Goal: Task Accomplishment & Management: Use online tool/utility

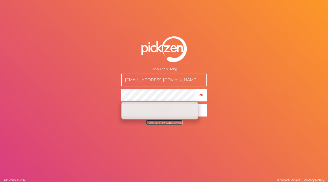
click at [168, 123] on span "I forgot my password" at bounding box center [164, 122] width 37 height 5
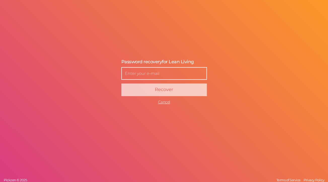
click at [151, 72] on input "text" at bounding box center [164, 73] width 86 height 13
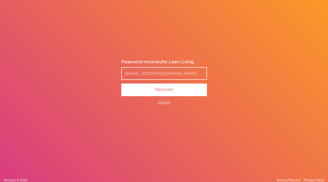
type input "[EMAIL_ADDRESS][DOMAIN_NAME]"
click button "Recover" at bounding box center [164, 90] width 86 height 13
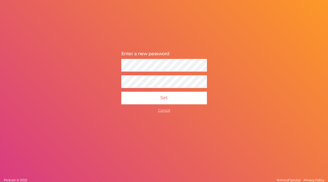
click at [137, 58] on div "Password recovery Enter a new password Recover Cancel Set Cancel" at bounding box center [164, 82] width 126 height 82
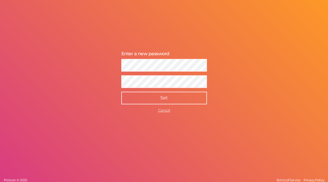
click at [157, 97] on button "Set" at bounding box center [164, 98] width 86 height 13
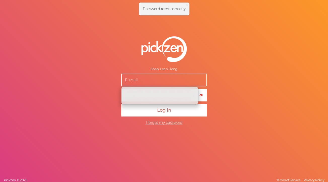
click at [267, 74] on div "Shop: Lean Living × Show password Log in I forgot my password Pickzen © 2025 Te…" at bounding box center [164, 91] width 328 height 182
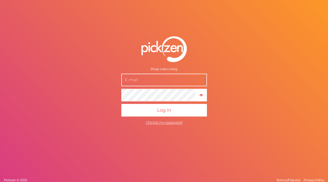
click at [143, 83] on input "text" at bounding box center [164, 79] width 86 height 13
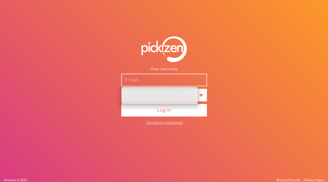
paste input "support@leanliving.co.za"
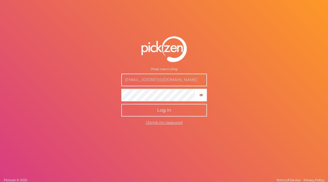
type input "support@leanliving.co.za"
click at [161, 110] on span "Log in" at bounding box center [164, 110] width 14 height 6
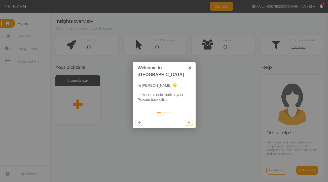
click at [188, 121] on icon at bounding box center [188, 122] width 3 height 3
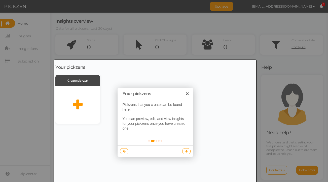
click at [184, 152] on link at bounding box center [186, 151] width 8 height 6
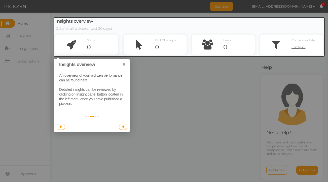
click at [124, 126] on icon at bounding box center [123, 126] width 3 height 3
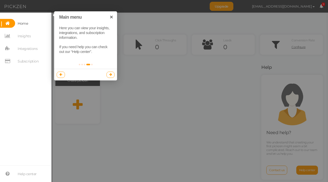
click at [109, 74] on icon at bounding box center [110, 74] width 3 height 3
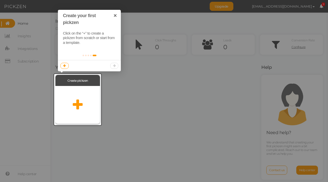
click at [81, 94] on div at bounding box center [77, 105] width 45 height 38
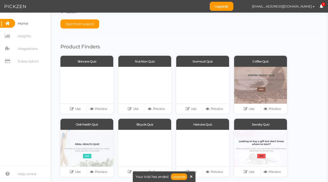
scroll to position [4, 0]
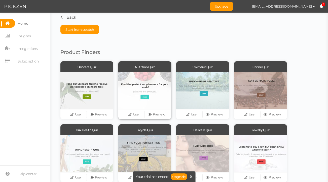
click at [133, 85] on div at bounding box center [144, 90] width 53 height 37
click at [158, 115] on link "Preview" at bounding box center [156, 114] width 23 height 7
click at [136, 113] on link "Use" at bounding box center [133, 114] width 23 height 7
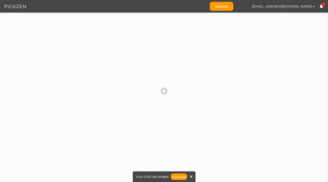
scroll to position [0, 0]
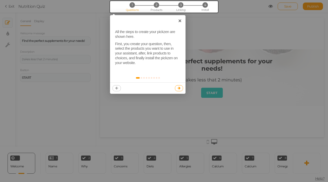
click at [178, 89] on icon at bounding box center [179, 87] width 3 height 3
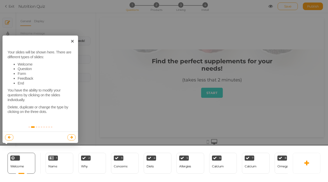
click at [70, 137] on icon at bounding box center [71, 136] width 3 height 3
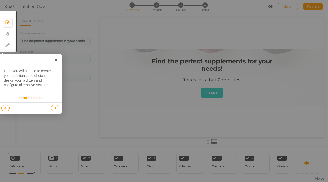
click at [57, 108] on link at bounding box center [55, 108] width 8 height 6
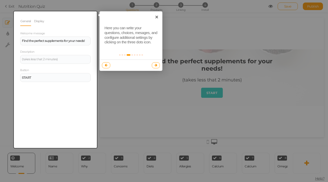
click at [154, 64] on link at bounding box center [156, 65] width 8 height 6
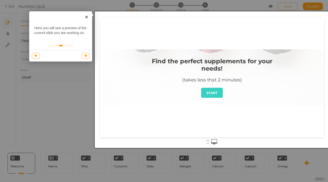
click at [84, 55] on link at bounding box center [86, 56] width 8 height 6
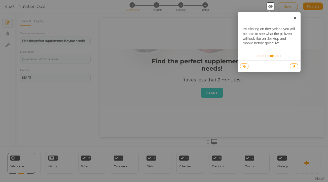
click at [296, 66] on link at bounding box center [294, 66] width 8 height 6
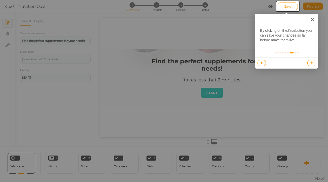
click at [310, 63] on icon at bounding box center [311, 62] width 3 height 3
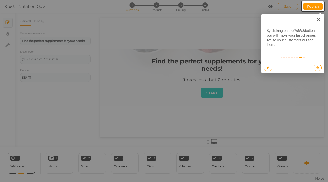
click at [316, 70] on link at bounding box center [318, 68] width 8 height 6
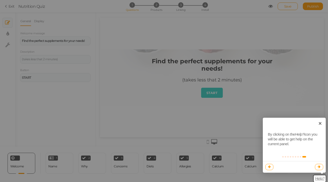
click at [320, 168] on link at bounding box center [319, 167] width 8 height 6
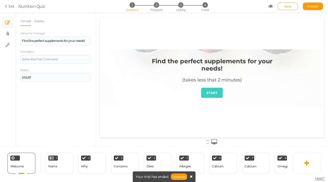
click at [191, 176] on icon at bounding box center [191, 176] width 3 height 4
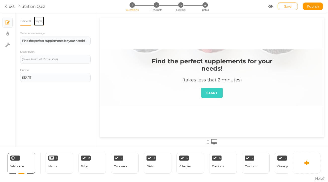
click at [41, 22] on link "Display" at bounding box center [39, 21] width 11 height 10
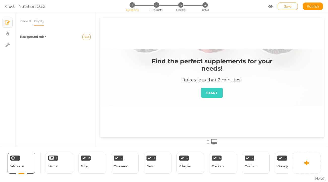
click at [90, 38] on button "Set" at bounding box center [86, 37] width 8 height 7
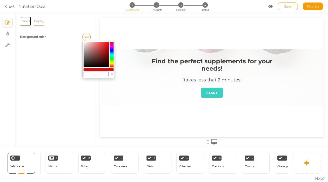
click at [24, 23] on link "General" at bounding box center [25, 21] width 11 height 10
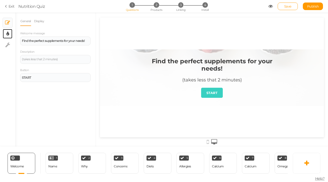
click at [12, 32] on link "× Display settings" at bounding box center [8, 34] width 10 height 10
select select "2"
select select "montserrat"
select select "fade"
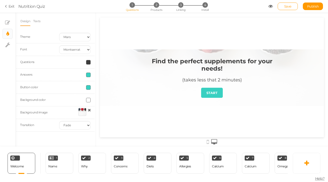
click at [30, 75] on label "Answers" at bounding box center [26, 74] width 12 height 4
click at [88, 74] on span at bounding box center [88, 74] width 5 height 5
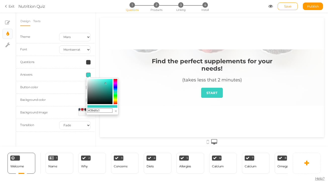
drag, startPoint x: 102, startPoint y: 110, endPoint x: 79, endPoint y: 110, distance: 23.2
click at [79, 110] on body "× Close A wider screen is needed to use the Pickzen builder Exit Nutrition Quiz…" at bounding box center [164, 91] width 328 height 182
paste input "a8d51e"
type input "#a8d51e"
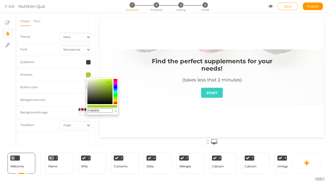
click at [98, 71] on div at bounding box center [212, 80] width 232 height 134
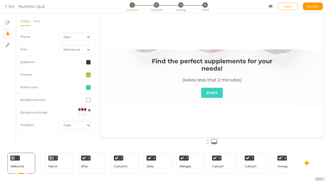
click at [88, 87] on span at bounding box center [88, 87] width 5 height 5
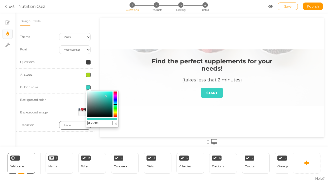
drag, startPoint x: 105, startPoint y: 122, endPoint x: 84, endPoint y: 122, distance: 20.6
click at [84, 122] on body "× Close A wider screen is needed to use the Pickzen builder Exit Nutrition Quiz…" at bounding box center [164, 91] width 328 height 182
paste input "a8d51e"
type input "#a8d51e"
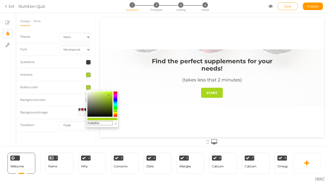
click at [79, 113] on div at bounding box center [82, 112] width 8 height 8
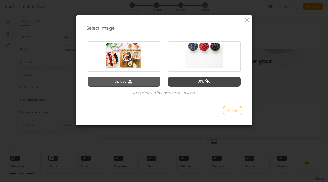
click at [128, 84] on button "Upload" at bounding box center [124, 81] width 73 height 10
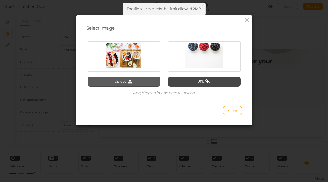
click at [153, 85] on button "Upload" at bounding box center [124, 81] width 73 height 10
type input "C:\fakepath\Untitled design.png"
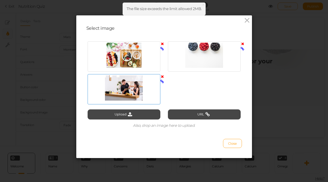
click at [135, 97] on div at bounding box center [124, 87] width 70 height 25
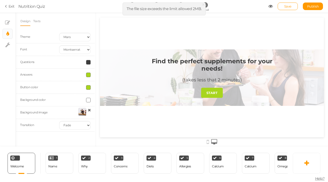
click at [168, 103] on div "Find the perfect supplements for your needs! (takes less that 2 minutes) START" at bounding box center [211, 77] width 151 height 56
click at [65, 168] on div "1 Name × Define the conditions to show this slide. Clone Change type Delete" at bounding box center [60, 162] width 28 height 21
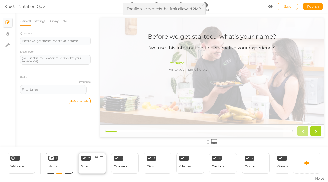
click at [98, 168] on div "2 Why × Define the conditions to show this slide. Clone Change type Delete" at bounding box center [92, 162] width 28 height 21
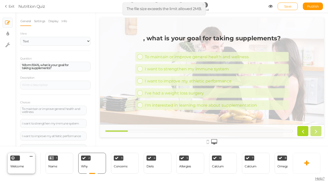
click at [31, 166] on div "Welcome Delete" at bounding box center [22, 162] width 28 height 21
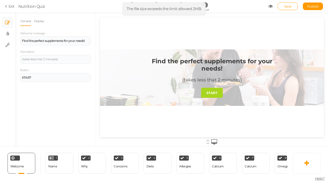
click at [148, 44] on div "Find the perfect supplements for your needs! (takes less that 2 minutes) START" at bounding box center [212, 78] width 224 height 120
click at [38, 23] on link "Display" at bounding box center [39, 21] width 11 height 10
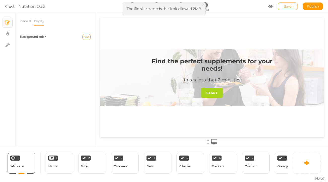
click at [84, 37] on button "Set" at bounding box center [86, 37] width 8 height 7
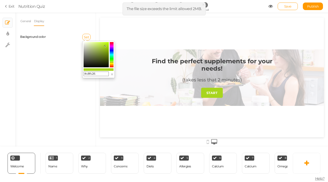
type input "#caff26"
drag, startPoint x: 205, startPoint y: 63, endPoint x: 205, endPoint y: 59, distance: 4.3
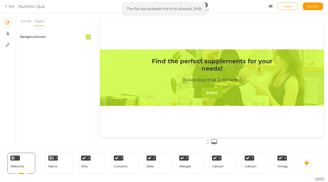
click at [86, 36] on span at bounding box center [88, 37] width 5 height 5
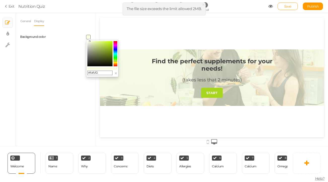
type input "#fcfcfc"
drag, startPoint x: 89, startPoint y: 41, endPoint x: 76, endPoint y: 41, distance: 13.3
click at [76, 41] on body "× Close The file size exceeds the limit allowed 2MB. × Close A wider screen is …" at bounding box center [164, 91] width 328 height 182
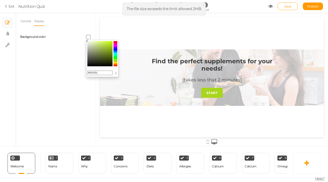
click at [55, 60] on div "General Display Welcome message Find the perfect supplements for your needs! De…" at bounding box center [55, 81] width 81 height 130
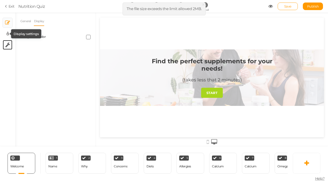
click at [8, 41] on link "× Settings" at bounding box center [8, 45] width 10 height 10
select select "en"
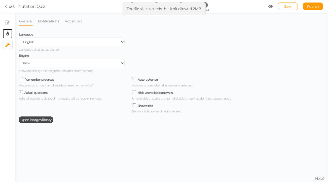
click at [8, 35] on icon at bounding box center [7, 33] width 3 height 5
select select "2"
select select "montserrat"
select select "fade"
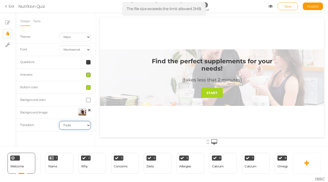
click at [72, 126] on select "None Fade Switch" at bounding box center [74, 125] width 31 height 9
click at [59, 121] on select "None Fade Switch" at bounding box center [74, 125] width 31 height 9
click at [80, 100] on div at bounding box center [74, 100] width 39 height 5
click at [89, 102] on span at bounding box center [88, 100] width 5 height 5
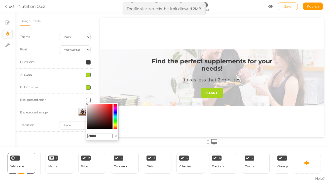
click at [88, 100] on span at bounding box center [88, 100] width 5 height 5
click at [71, 98] on div at bounding box center [74, 100] width 39 height 5
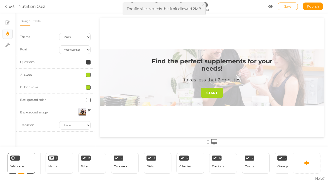
click at [159, 63] on strong "Find the perfect supplements for your needs!" at bounding box center [212, 64] width 121 height 15
click at [36, 24] on link "Texts" at bounding box center [37, 21] width 8 height 10
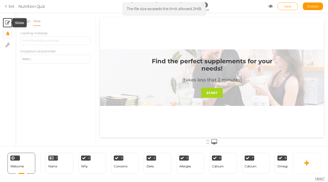
click at [8, 24] on icon at bounding box center [7, 22] width 5 height 5
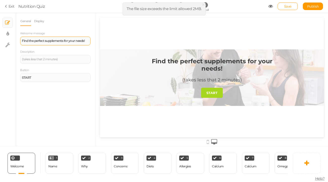
click at [65, 41] on strong "Find the perfect supplements for your needs!" at bounding box center [53, 41] width 63 height 4
drag, startPoint x: 22, startPoint y: 41, endPoint x: 88, endPoint y: 41, distance: 66.2
click at [88, 41] on div "Find the perfect supplements for your needs!" at bounding box center [55, 40] width 67 height 3
paste div
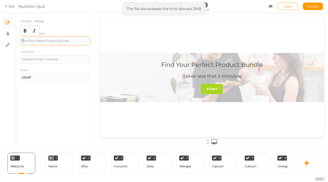
drag, startPoint x: 73, startPoint y: 39, endPoint x: 23, endPoint y: 39, distance: 50.6
click at [23, 39] on div "Find Your Perfect Product Bundle" at bounding box center [55, 40] width 70 height 9
drag, startPoint x: 23, startPoint y: 39, endPoint x: 76, endPoint y: 40, distance: 53.9
click at [76, 40] on div "Find Your Perfect Product Bundle" at bounding box center [55, 40] width 67 height 3
drag, startPoint x: 76, startPoint y: 40, endPoint x: 20, endPoint y: 40, distance: 56.6
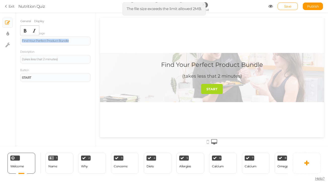
click at [20, 40] on div "General Display Welcome message Find Your Perfect Product Bundle Description (t…" at bounding box center [55, 81] width 81 height 130
click at [23, 30] on icon "Bold" at bounding box center [25, 31] width 4 height 4
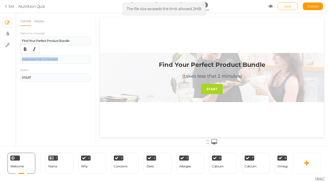
drag, startPoint x: 69, startPoint y: 59, endPoint x: 15, endPoint y: 59, distance: 54.1
click at [15, 59] on div "× Slides × Display settings × Settings General Display Welcome message Find You…" at bounding box center [164, 80] width 328 height 134
paste div
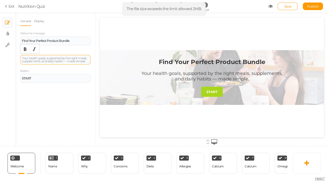
click at [67, 61] on div "Your health goals, supported by the right meals, supplements, and daily habits …" at bounding box center [55, 60] width 67 height 6
click at [61, 165] on div "1 Name × Define the conditions to show this slide. Clone Change type Delete" at bounding box center [60, 162] width 28 height 21
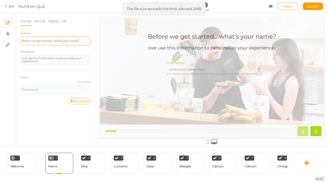
click at [55, 40] on div "Before we get started... what's your name?" at bounding box center [55, 40] width 67 height 3
drag, startPoint x: 84, startPoint y: 41, endPoint x: 10, endPoint y: 41, distance: 73.2
click at [10, 41] on div "× Slides × Display settings × Settings General Settings Display Info Question B…" at bounding box center [164, 80] width 328 height 134
paste div
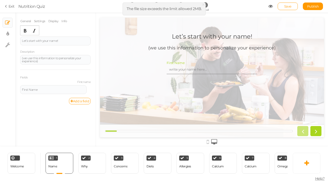
drag, startPoint x: 61, startPoint y: 42, endPoint x: 16, endPoint y: 43, distance: 45.3
click at [16, 43] on div "General Settings Display Info Question Let’s start with your name! Description …" at bounding box center [55, 81] width 81 height 130
drag, startPoint x: 64, startPoint y: 41, endPoint x: 18, endPoint y: 41, distance: 45.8
click at [18, 41] on div "General Settings Display Info Question Let’s start with your name! Description …" at bounding box center [55, 81] width 81 height 130
click at [24, 31] on icon "Bold" at bounding box center [25, 31] width 4 height 4
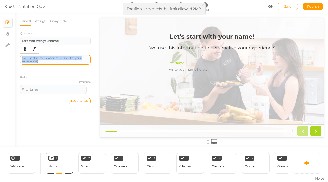
drag, startPoint x: 42, startPoint y: 60, endPoint x: 21, endPoint y: 56, distance: 21.3
click at [21, 56] on div "(we use this information to personalize your experience)" at bounding box center [55, 60] width 70 height 10
paste div
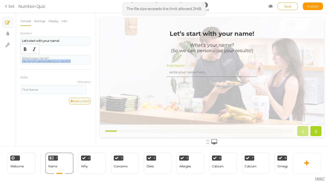
drag, startPoint x: 79, startPoint y: 61, endPoint x: 18, endPoint y: 61, distance: 60.9
click at [18, 61] on div "General Settings Display Info Question Let’s start with your name! Description …" at bounding box center [55, 81] width 81 height 130
click at [33, 49] on icon "Italic" at bounding box center [34, 49] width 4 height 4
drag, startPoint x: 51, startPoint y: 57, endPoint x: 16, endPoint y: 57, distance: 35.5
click at [16, 57] on div "General Settings Display Info Question Let’s start with your name! Description …" at bounding box center [55, 81] width 81 height 130
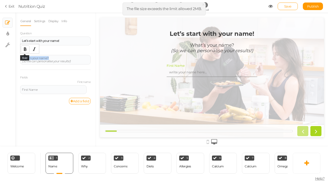
click at [25, 51] on icon "Bold" at bounding box center [25, 49] width 4 height 4
click at [99, 165] on div "2 Why × Define the conditions to show this slide. Clone Change type Delete" at bounding box center [92, 162] width 28 height 21
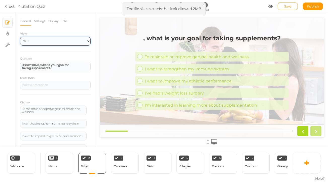
click at [39, 42] on select "Text Images Slider Dropdown" at bounding box center [55, 41] width 70 height 9
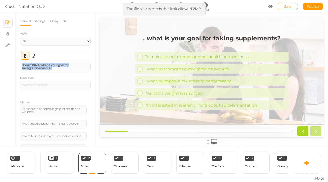
drag, startPoint x: 55, startPoint y: 68, endPoint x: 17, endPoint y: 61, distance: 38.0
click at [17, 61] on div "General Settings Display Info View Text Images Slider Dropdown Question %form:1…" at bounding box center [55, 81] width 81 height 130
paste div
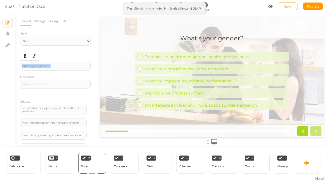
drag, startPoint x: 53, startPoint y: 66, endPoint x: 8, endPoint y: 66, distance: 44.3
click at [8, 66] on div "× Slides × Display settings × Settings General Settings Display Info View Text …" at bounding box center [164, 80] width 328 height 134
click at [24, 58] on icon "Bold" at bounding box center [25, 56] width 4 height 4
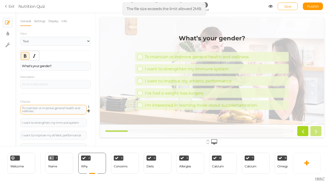
scroll to position [34, 0]
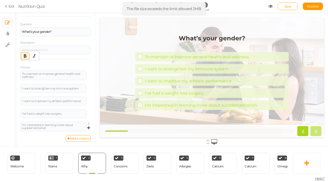
click at [89, 124] on icon at bounding box center [89, 123] width 3 height 3
click at [81, 134] on link "Delete" at bounding box center [71, 135] width 40 height 5
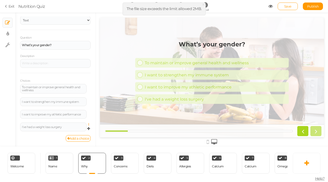
click at [90, 124] on icon at bounding box center [89, 124] width 3 height 3
click at [81, 137] on link "Delete" at bounding box center [71, 136] width 40 height 5
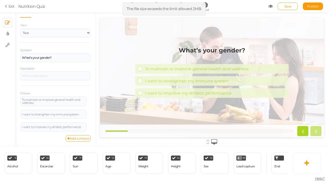
scroll to position [0, 317]
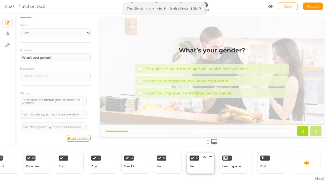
click at [196, 166] on div "15 Sex × Define the conditions to show this slide. Clone Change type Delete" at bounding box center [201, 162] width 28 height 21
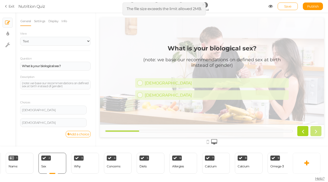
scroll to position [0, 0]
click at [34, 42] on select "Text Images Slider Dropdown" at bounding box center [55, 41] width 70 height 9
drag, startPoint x: 74, startPoint y: 65, endPoint x: 14, endPoint y: 64, distance: 60.1
click at [14, 65] on div "× Slides × Display settings × Settings General Settings Display Info View Text …" at bounding box center [164, 80] width 328 height 134
paste div
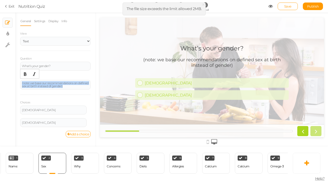
drag, startPoint x: 84, startPoint y: 87, endPoint x: 16, endPoint y: 81, distance: 68.5
click at [16, 81] on div "General Settings Display Info View Text Images Slider Dropdown Question What’s …" at bounding box center [55, 81] width 81 height 130
paste div
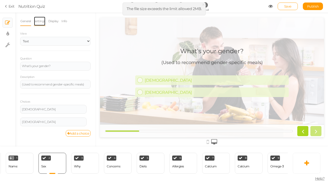
click at [41, 23] on link "Settings" at bounding box center [40, 21] width 12 height 10
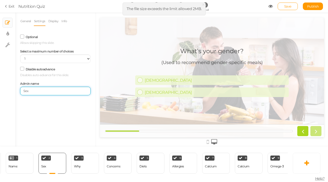
drag, startPoint x: 32, startPoint y: 91, endPoint x: 12, endPoint y: 91, distance: 19.6
click at [12, 91] on div "× Slides × Display settings × Settings General Settings Display Info View Text …" at bounding box center [164, 80] width 328 height 134
type input "Gender"
click at [24, 23] on link "General" at bounding box center [25, 21] width 11 height 10
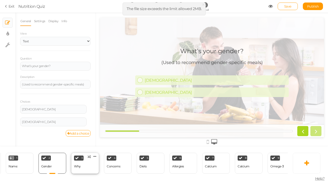
click at [83, 168] on div "3 Why × Define the conditions to show this slide. Clone Change type Delete" at bounding box center [85, 162] width 28 height 21
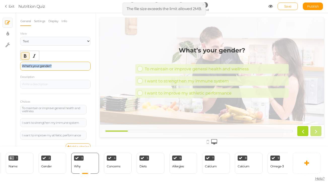
drag, startPoint x: 57, startPoint y: 63, endPoint x: 61, endPoint y: 65, distance: 4.1
click at [61, 65] on div "What’s your gender?" at bounding box center [55, 66] width 70 height 9
paste div
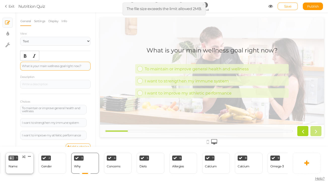
click at [22, 166] on div "1 Name × Define the conditions to show this slide. Clone Change type Delete" at bounding box center [20, 162] width 28 height 21
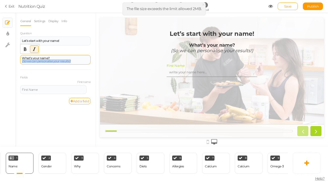
drag, startPoint x: 74, startPoint y: 61, endPoint x: 21, endPoint y: 61, distance: 53.6
click at [21, 61] on div "What’s your name? (So we can personalise your results!)" at bounding box center [55, 60] width 70 height 10
paste div
drag, startPoint x: 89, startPoint y: 61, endPoint x: 22, endPoint y: 60, distance: 66.7
click at [22, 60] on div "What’s your name? Let’s personalise your experience from the start." at bounding box center [55, 60] width 67 height 6
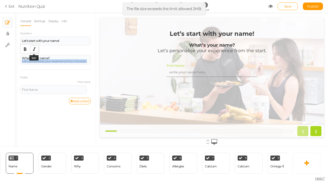
click at [34, 50] on icon "Italic" at bounding box center [34, 49] width 4 height 4
click at [53, 164] on div "2 Gender × Define the conditions to show this slide. Clone Change type Delete" at bounding box center [52, 162] width 28 height 21
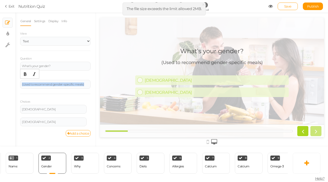
drag, startPoint x: 121, startPoint y: 101, endPoint x: 107, endPoint y: 84, distance: 21.7
paste div
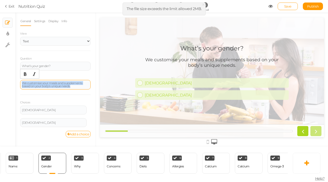
drag, startPoint x: 73, startPoint y: 86, endPoint x: 21, endPoint y: 82, distance: 52.5
click at [21, 82] on div "We customise your meals and supplements based on your body’s unique needs." at bounding box center [55, 85] width 70 height 10
click at [32, 76] on button "Italic" at bounding box center [34, 73] width 8 height 7
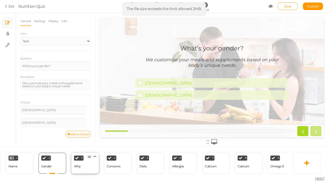
click at [79, 171] on div "3 Why × Define the conditions to show this slide. Clone Change type Delete" at bounding box center [85, 162] width 28 height 21
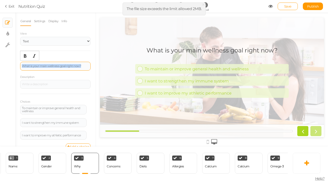
drag, startPoint x: 86, startPoint y: 67, endPoint x: 20, endPoint y: 67, distance: 65.7
click at [20, 67] on div "What is your main wellness goal right now?" at bounding box center [55, 66] width 70 height 9
paste div
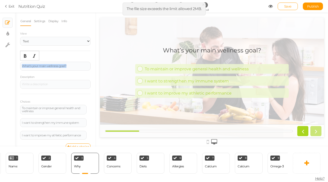
drag, startPoint x: 68, startPoint y: 65, endPoint x: 19, endPoint y: 65, distance: 48.3
click at [19, 65] on div "General Settings Display Info View Text Images Slider Dropdown Question What’s …" at bounding box center [55, 81] width 81 height 130
click at [23, 57] on icon "Bold" at bounding box center [25, 56] width 4 height 4
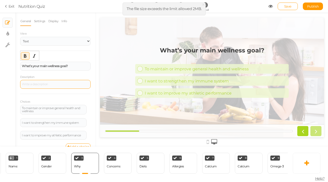
click at [48, 85] on div at bounding box center [55, 84] width 67 height 3
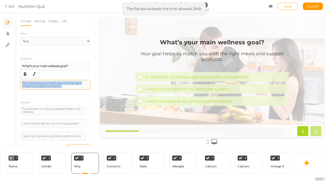
drag, startPoint x: 67, startPoint y: 86, endPoint x: 21, endPoint y: 82, distance: 46.4
click at [21, 82] on div "Your goal helps us match you with the right meals and support products." at bounding box center [55, 85] width 70 height 10
click at [33, 75] on icon "Italic" at bounding box center [34, 74] width 4 height 4
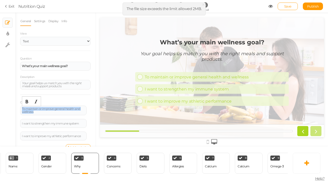
drag, startPoint x: 41, startPoint y: 113, endPoint x: 19, endPoint y: 109, distance: 21.8
click at [19, 109] on div "General Settings Display Info View Text Images Slider Dropdown Question What’s …" at bounding box center [55, 81] width 81 height 130
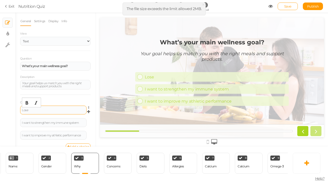
drag, startPoint x: 40, startPoint y: 110, endPoint x: 22, endPoint y: 110, distance: 18.6
click at [22, 110] on div "Lose" at bounding box center [53, 109] width 63 height 3
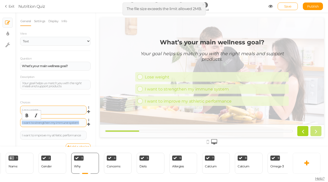
drag, startPoint x: 80, startPoint y: 122, endPoint x: 20, endPoint y: 123, distance: 60.1
click at [20, 123] on div "I want to strengthen my immune system" at bounding box center [53, 122] width 66 height 9
paste div
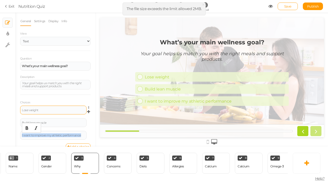
drag, startPoint x: 82, startPoint y: 135, endPoint x: 13, endPoint y: 135, distance: 68.4
click at [13, 135] on div "× Slides × Display settings × Settings General Settings Display Info View Text …" at bounding box center [164, 80] width 328 height 134
paste div
click at [74, 144] on link "Add a choice" at bounding box center [78, 146] width 25 height 7
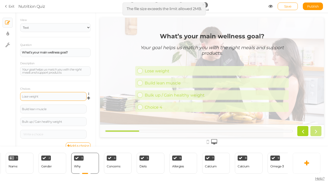
scroll to position [21, 0]
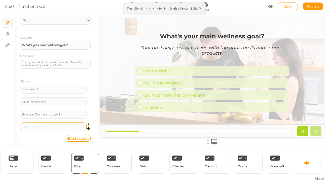
click at [49, 130] on div at bounding box center [53, 126] width 66 height 9
click at [49, 128] on div at bounding box center [53, 126] width 66 height 9
click at [40, 126] on div at bounding box center [53, 126] width 63 height 3
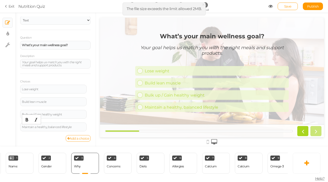
click at [86, 137] on link "Add a choice" at bounding box center [78, 138] width 25 height 7
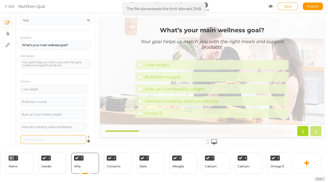
click at [54, 138] on div at bounding box center [53, 139] width 63 height 3
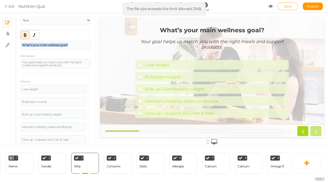
drag, startPoint x: 74, startPoint y: 46, endPoint x: 17, endPoint y: 46, distance: 57.1
click at [17, 46] on div "General Settings Display Info View Text Images Slider Dropdown Question What’s …" at bounding box center [55, 81] width 81 height 130
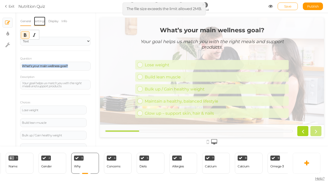
click at [43, 22] on link "Settings" at bounding box center [40, 21] width 12 height 10
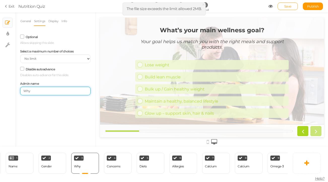
drag, startPoint x: 39, startPoint y: 90, endPoint x: 10, endPoint y: 90, distance: 28.4
click at [10, 90] on div "× Slides × Display settings × Settings General Settings Display Info View Text …" at bounding box center [164, 80] width 328 height 134
type input "Goals"
click at [26, 21] on link "General" at bounding box center [25, 21] width 11 height 10
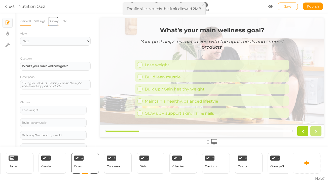
click at [50, 21] on link "Display" at bounding box center [53, 21] width 11 height 10
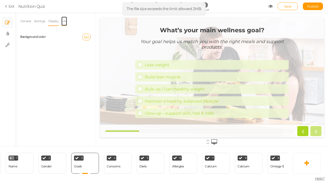
click at [66, 21] on link "Info" at bounding box center [64, 21] width 6 height 10
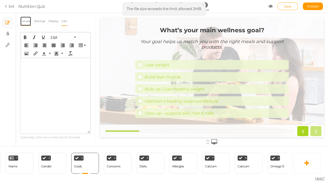
click at [28, 22] on link "General" at bounding box center [25, 21] width 11 height 10
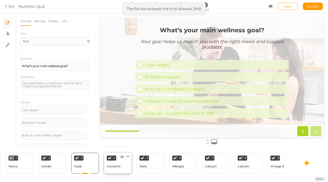
click at [123, 164] on div "4 Concerns × Define the conditions to show this slide. Clone Change type Delete" at bounding box center [118, 162] width 28 height 21
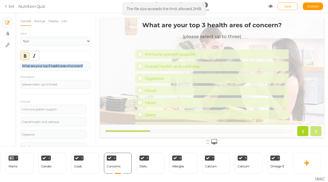
drag, startPoint x: 86, startPoint y: 66, endPoint x: 0, endPoint y: 66, distance: 85.8
click at [0, 66] on div "× Slides × Display settings × Settings General Settings Display Info View Text …" at bounding box center [164, 80] width 328 height 134
paste div
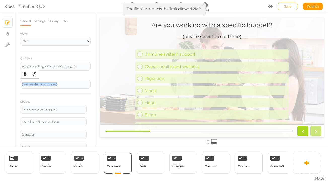
drag, startPoint x: 64, startPoint y: 84, endPoint x: 4, endPoint y: 84, distance: 60.4
click at [4, 84] on div "× Slides × Display settings × Settings General Settings Display Info View Text …" at bounding box center [164, 80] width 328 height 134
paste div
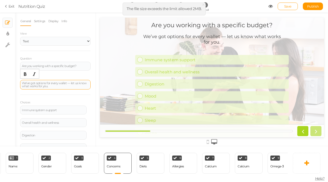
click at [71, 84] on div "We’ve got options for every wallet — let us know what works for you." at bounding box center [55, 85] width 67 height 6
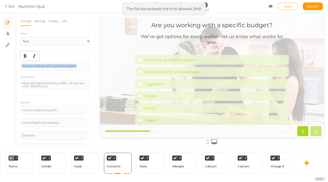
drag, startPoint x: 83, startPoint y: 65, endPoint x: 15, endPoint y: 65, distance: 67.9
click at [15, 65] on div "× Slides × Display settings × Settings General Settings Display Info View Text …" at bounding box center [164, 80] width 328 height 134
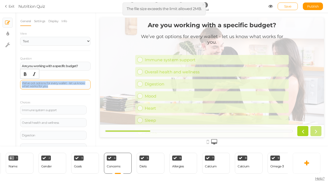
drag, startPoint x: 50, startPoint y: 86, endPoint x: 20, endPoint y: 83, distance: 29.6
click at [20, 83] on div "We’ve got options for every wallet - let us know what works for you." at bounding box center [55, 85] width 70 height 10
click at [34, 75] on icon "Italic" at bounding box center [34, 74] width 4 height 4
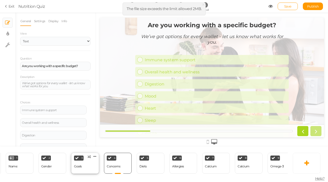
click at [88, 169] on div "3 Goals × Define the conditions to show this slide. Clone Change type Delete" at bounding box center [85, 162] width 28 height 21
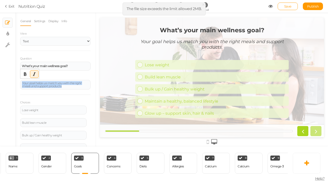
drag, startPoint x: 64, startPoint y: 88, endPoint x: 18, endPoint y: 84, distance: 46.2
click at [18, 84] on div "General Settings Display Info View Text Images Slider Dropdown Question What’s …" at bounding box center [55, 81] width 81 height 130
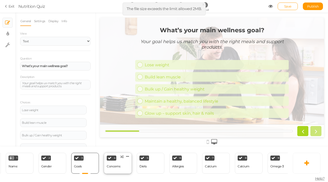
click at [115, 171] on div "4 Concerns × Define the conditions to show this slide. Clone Change type Delete" at bounding box center [118, 162] width 28 height 21
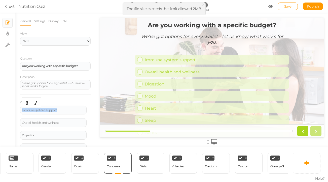
drag, startPoint x: 60, startPoint y: 110, endPoint x: 18, endPoint y: 110, distance: 42.0
click at [18, 110] on div "General Settings Display Info View Text Images Slider Dropdown Question Are you…" at bounding box center [55, 81] width 81 height 130
paste div
drag, startPoint x: 69, startPoint y: 122, endPoint x: 15, endPoint y: 122, distance: 54.1
click at [15, 122] on div "× Slides × Display settings × Settings General Settings Display Info View Text …" at bounding box center [164, 80] width 328 height 134
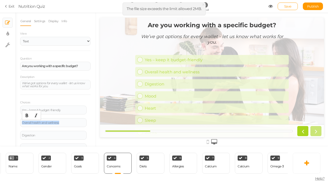
paste div
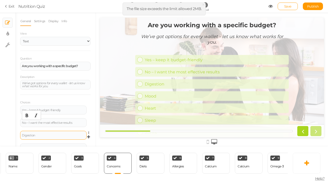
scroll to position [9, 0]
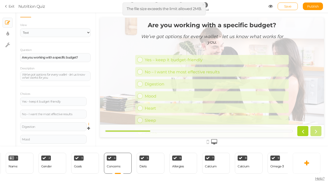
click at [89, 123] on icon at bounding box center [89, 124] width 3 height 3
click at [80, 137] on link "Delete" at bounding box center [71, 136] width 40 height 5
click at [89, 124] on icon at bounding box center [89, 124] width 3 height 3
click at [84, 137] on link "Delete" at bounding box center [71, 136] width 40 height 5
click at [89, 124] on icon at bounding box center [89, 124] width 3 height 3
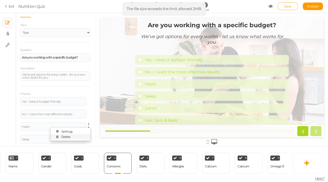
click at [86, 135] on link "Delete" at bounding box center [71, 136] width 40 height 5
click at [89, 124] on icon at bounding box center [89, 124] width 3 height 3
click at [85, 136] on link "Delete" at bounding box center [71, 136] width 40 height 5
click at [88, 125] on link at bounding box center [90, 124] width 4 height 4
click at [86, 135] on link "Delete" at bounding box center [71, 136] width 40 height 5
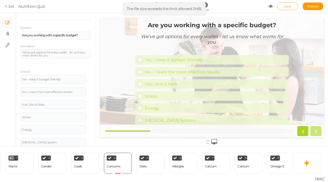
scroll to position [46, 0]
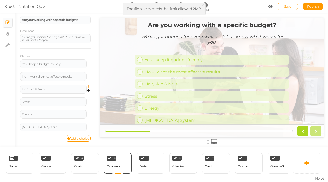
click at [89, 88] on icon at bounding box center [89, 86] width 3 height 3
click at [86, 97] on link "Delete" at bounding box center [71, 98] width 40 height 5
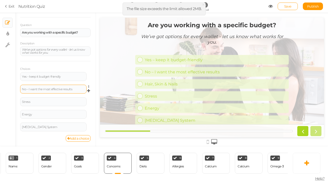
scroll to position [33, 0]
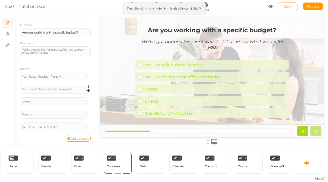
click at [88, 86] on link at bounding box center [90, 87] width 4 height 4
click at [85, 100] on link "Delete" at bounding box center [71, 98] width 40 height 5
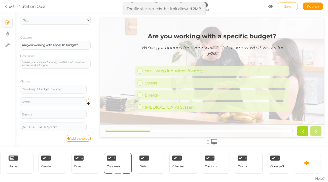
click at [88, 99] on icon at bounding box center [89, 99] width 3 height 3
click at [88, 109] on link "Delete" at bounding box center [71, 111] width 40 height 5
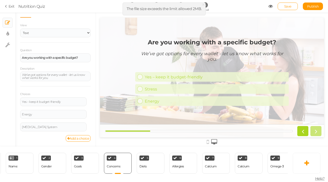
scroll to position [8, 0]
click at [89, 112] on icon at bounding box center [89, 111] width 3 height 3
click at [86, 123] on link "Delete" at bounding box center [71, 124] width 40 height 5
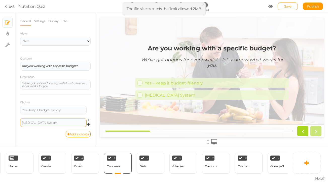
click at [54, 122] on div "Endocrine System" at bounding box center [53, 122] width 63 height 3
drag, startPoint x: 54, startPoint y: 122, endPoint x: 8, endPoint y: 122, distance: 46.0
click at [8, 122] on div "× Slides × Display settings × Settings General Settings Display Info View Text …" at bounding box center [164, 80] width 328 height 134
paste div
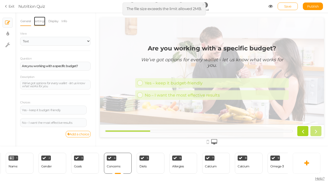
click at [42, 23] on link "Settings" at bounding box center [40, 21] width 12 height 10
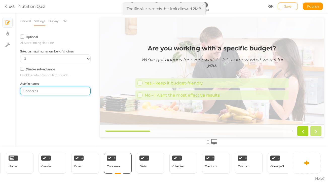
drag, startPoint x: 60, startPoint y: 92, endPoint x: 13, endPoint y: 90, distance: 47.6
click at [13, 90] on div "× Slides × Display settings × Settings General Settings Display Info View Text …" at bounding box center [164, 80] width 328 height 134
type input "Budget"
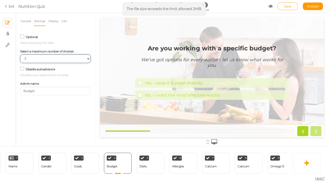
click at [39, 56] on select "No limit 1 2 3 4 5 6 7 8 9 10" at bounding box center [55, 58] width 70 height 9
select select "1"
click at [20, 54] on select "No limit 1 2 3 4 5 6 7 8 9 10" at bounding box center [55, 58] width 70 height 9
click at [86, 170] on div "3 Goals × Define the conditions to show this slide. Clone Change type Delete" at bounding box center [85, 162] width 28 height 21
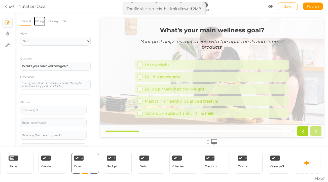
click at [37, 22] on link "Settings" at bounding box center [40, 21] width 12 height 10
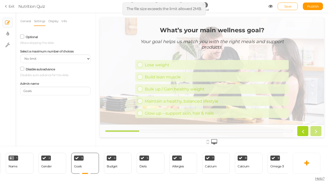
click at [43, 66] on div "Disable autoadvance Disables auto-advance for this slide." at bounding box center [55, 71] width 70 height 12
click at [43, 63] on div "Disable autoadvance Disables auto-advance for this slide." at bounding box center [55, 71] width 78 height 17
click at [43, 60] on select "No limit 1 2 3 4 5 6 7 8 9 10" at bounding box center [55, 58] width 70 height 9
click at [20, 54] on select "No limit 1 2 3 4 5 6 7 8 9 10" at bounding box center [55, 58] width 70 height 9
click at [115, 167] on div "Budget" at bounding box center [112, 166] width 11 height 4
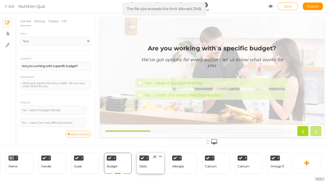
click at [150, 165] on div "5 Diets × Define the conditions to show this slide. Clone Change type Delete" at bounding box center [151, 162] width 28 height 21
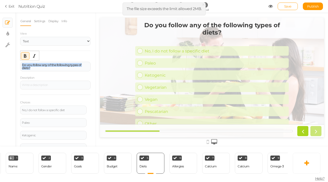
drag, startPoint x: 40, startPoint y: 68, endPoint x: 20, endPoint y: 64, distance: 20.7
click at [20, 64] on div "General Settings Display Info View Text Images Slider Dropdown Question Do you …" at bounding box center [55, 81] width 81 height 130
paste div
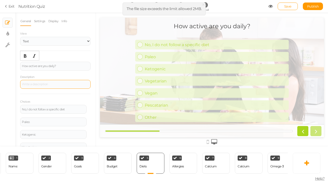
click at [43, 82] on div at bounding box center [55, 84] width 70 height 9
paste div
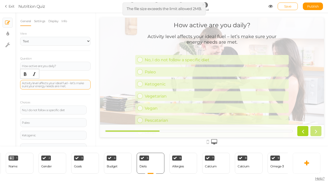
click at [69, 84] on div "Activity level affects your ideal fuel – let’s make sure your energy needs are …" at bounding box center [55, 85] width 67 height 6
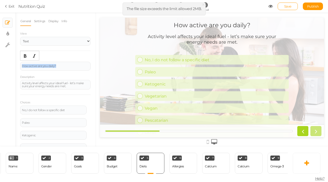
drag, startPoint x: 60, startPoint y: 66, endPoint x: 9, endPoint y: 66, distance: 50.8
click at [9, 66] on div "× Slides × Display settings × Settings General Settings Display Info View Text …" at bounding box center [164, 80] width 328 height 134
click at [24, 55] on icon "Bold" at bounding box center [25, 56] width 4 height 4
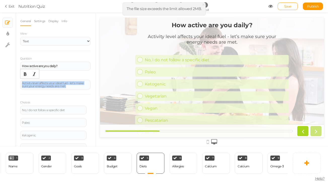
drag, startPoint x: 71, startPoint y: 87, endPoint x: 19, endPoint y: 81, distance: 51.9
click at [19, 81] on div "General Settings Display Info View Text Images Slider Dropdown Question How act…" at bounding box center [55, 81] width 81 height 130
click at [34, 75] on icon "Italic" at bounding box center [34, 74] width 4 height 4
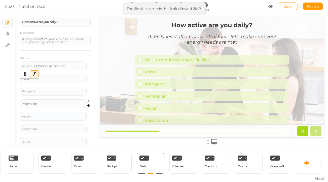
scroll to position [59, 0]
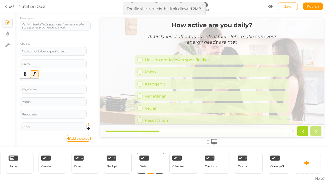
click at [89, 125] on icon at bounding box center [89, 124] width 3 height 3
click at [82, 138] on link "Delete" at bounding box center [71, 136] width 40 height 5
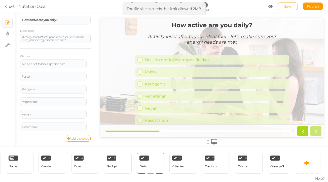
scroll to position [46, 0]
click at [89, 124] on icon at bounding box center [89, 124] width 3 height 3
click at [81, 136] on link "Delete" at bounding box center [71, 136] width 40 height 5
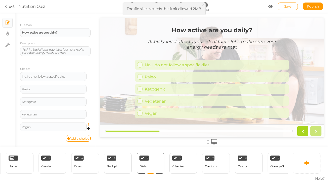
click at [89, 124] on icon at bounding box center [89, 124] width 3 height 3
click at [82, 137] on link "Delete" at bounding box center [71, 136] width 40 height 5
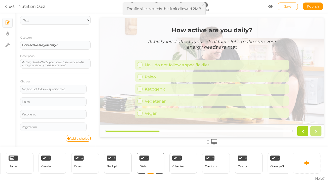
scroll to position [21, 0]
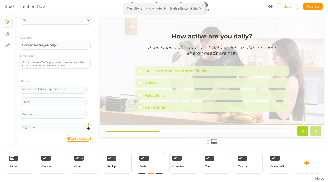
click at [88, 125] on icon at bounding box center [89, 124] width 3 height 3
click at [85, 135] on link "Delete" at bounding box center [71, 136] width 40 height 5
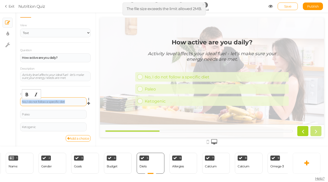
drag, startPoint x: 68, startPoint y: 103, endPoint x: 20, endPoint y: 101, distance: 48.1
click at [21, 101] on div "No, I do not follow a specific diet" at bounding box center [53, 101] width 66 height 9
paste div
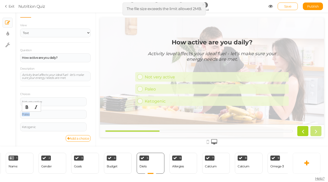
drag, startPoint x: 31, startPoint y: 114, endPoint x: 17, endPoint y: 114, distance: 14.1
click at [18, 114] on div "General Settings Display Info View Text Images Slider Dropdown Question How act…" at bounding box center [55, 81] width 81 height 130
paste div
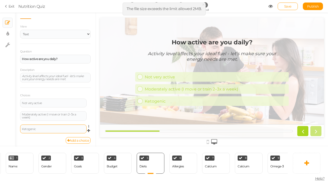
scroll to position [0, 0]
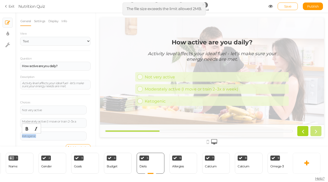
drag, startPoint x: 45, startPoint y: 136, endPoint x: 20, endPoint y: 136, distance: 25.2
click at [20, 136] on div "General Settings Display Info View Text Images Slider Dropdown Question How act…" at bounding box center [55, 81] width 81 height 130
paste div
click at [88, 108] on icon at bounding box center [89, 107] width 3 height 3
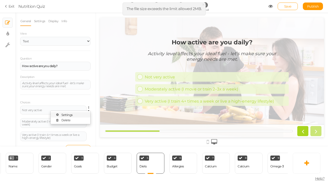
click at [87, 112] on link "Settings" at bounding box center [71, 114] width 40 height 5
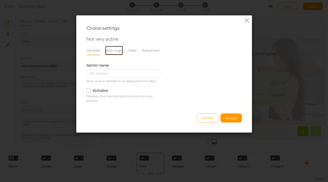
click at [118, 52] on link "Skip Logic" at bounding box center [114, 51] width 18 height 10
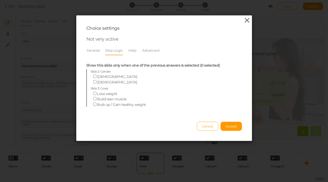
click at [246, 20] on icon at bounding box center [246, 21] width 7 height 8
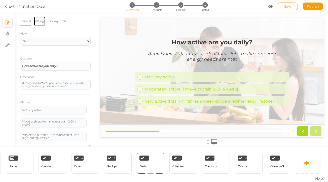
click at [42, 24] on link "Settings" at bounding box center [40, 21] width 12 height 10
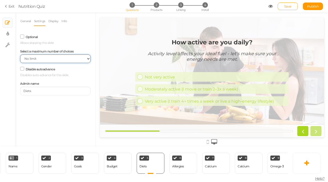
click at [45, 60] on select "No limit 1 2 3 4 5 6 7 8 9 10" at bounding box center [55, 58] width 70 height 9
click at [20, 54] on select "No limit 1 2 3 4 5 6 7 8 9 10" at bounding box center [55, 58] width 70 height 9
click at [42, 59] on select "No limit 1 2 3 4 5 6 7 8 9 10" at bounding box center [55, 58] width 70 height 9
select select "1"
click at [20, 54] on select "No limit 1 2 3 4 5 6 7 8 9 10" at bounding box center [55, 58] width 70 height 9
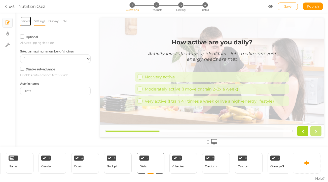
click at [29, 19] on link "General" at bounding box center [25, 21] width 11 height 10
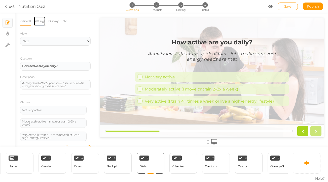
click at [38, 20] on link "Settings" at bounding box center [40, 21] width 12 height 10
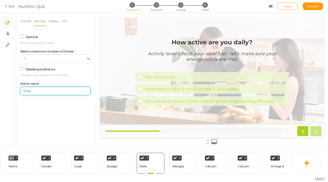
drag, startPoint x: 49, startPoint y: 89, endPoint x: -9, endPoint y: 92, distance: 57.7
click at [0, 92] on html "× Close A wider screen is needed to use the Pickzen builder Exit Nutrition Quiz…" at bounding box center [164, 91] width 328 height 182
drag, startPoint x: 47, startPoint y: 92, endPoint x: 0, endPoint y: 92, distance: 46.8
click at [0, 92] on div "× Slides × Display settings × Settings General Settings Display Info View Text …" at bounding box center [164, 80] width 328 height 134
type input "Activity"
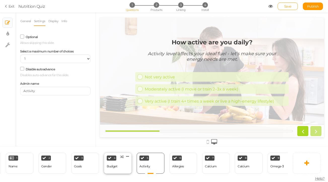
click at [113, 166] on div "Budget" at bounding box center [112, 166] width 11 height 4
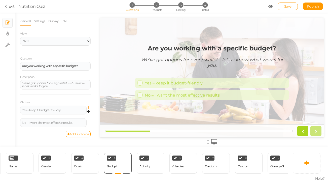
click at [88, 107] on icon at bounding box center [89, 107] width 3 height 3
click at [86, 112] on link "Settings" at bounding box center [71, 114] width 40 height 5
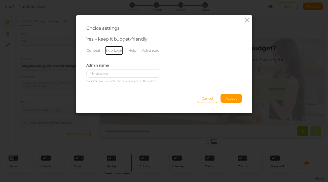
click at [112, 53] on link "Skip Logic" at bounding box center [114, 51] width 18 height 10
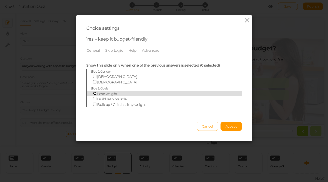
click at [95, 93] on input "Lose weight" at bounding box center [94, 93] width 3 height 3
checkbox input "true"
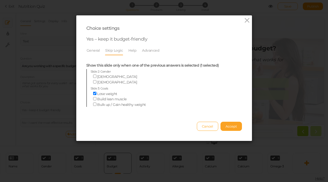
click at [236, 127] on span "Accept" at bounding box center [230, 126] width 11 height 4
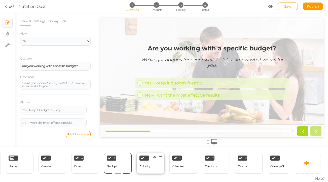
click at [153, 169] on div "5 Activity × Define the conditions to show this slide. Clone Change type Delete" at bounding box center [151, 162] width 28 height 21
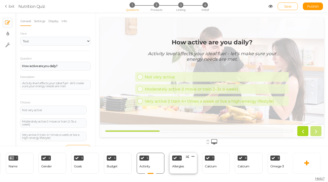
click at [186, 164] on div "6 Allergies × Define the conditions to show this slide. Clone Change type Delete" at bounding box center [183, 162] width 28 height 21
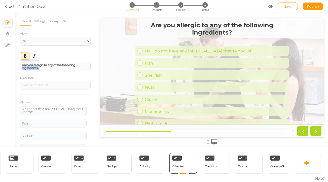
drag, startPoint x: 47, startPoint y: 67, endPoint x: 17, endPoint y: 66, distance: 29.7
click at [17, 66] on div "General Settings Display Info View Text Images Slider Dropdown Question Are you…" at bounding box center [55, 81] width 81 height 130
paste div
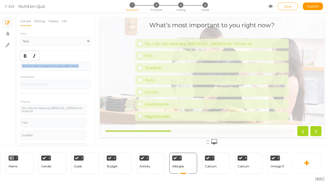
drag, startPoint x: 83, startPoint y: 65, endPoint x: 10, endPoint y: 65, distance: 72.2
click at [10, 65] on div "× Slides × Display settings × Settings General Settings Display Info View Text …" at bounding box center [164, 80] width 328 height 134
click at [24, 57] on icon "Bold" at bounding box center [25, 56] width 4 height 4
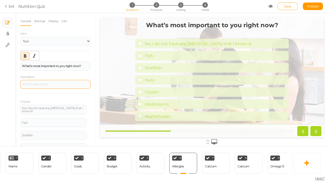
click at [33, 84] on div at bounding box center [55, 84] width 70 height 9
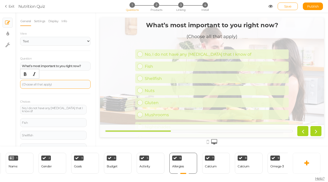
click at [64, 85] on div "(Choose all that apply)" at bounding box center [55, 84] width 67 height 3
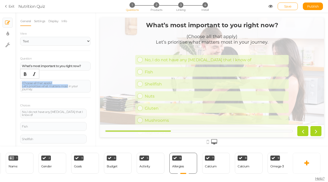
drag, startPoint x: 67, startPoint y: 85, endPoint x: 14, endPoint y: 84, distance: 53.6
click at [14, 84] on div "× Slides × Display settings × Settings General Settings Display Info View Text …" at bounding box center [164, 80] width 328 height 134
click at [38, 92] on div "(Choose all that apply) Let’s prioritise what matters most in your journey." at bounding box center [55, 86] width 70 height 13
drag, startPoint x: 55, startPoint y: 83, endPoint x: 15, endPoint y: 82, distance: 40.5
click at [15, 82] on div "× Slides × Display settings × Settings General Settings Display Info View Text …" at bounding box center [164, 80] width 328 height 134
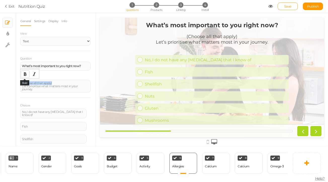
click at [25, 72] on icon "Bold" at bounding box center [25, 74] width 4 height 4
click at [34, 72] on icon "Italic" at bounding box center [34, 74] width 4 height 4
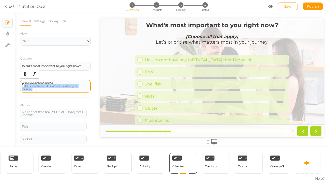
drag, startPoint x: 36, startPoint y: 89, endPoint x: 23, endPoint y: 87, distance: 13.7
click at [23, 87] on div "(Choose all that apply) Let’s prioritise what matters most in your journey." at bounding box center [55, 86] width 67 height 9
click at [36, 88] on div "(Choose all that apply) Let’s prioritise what matters most in your journey." at bounding box center [55, 86] width 67 height 9
drag, startPoint x: 36, startPoint y: 90, endPoint x: 20, endPoint y: 87, distance: 16.5
click at [20, 87] on div "(Choose all that apply) Let’s prioritise what matters most in your journey." at bounding box center [55, 86] width 70 height 13
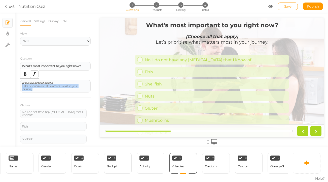
click at [35, 73] on icon "Italic" at bounding box center [34, 74] width 4 height 4
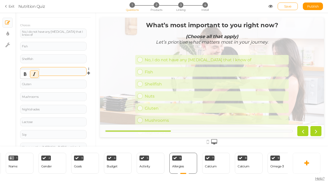
scroll to position [100, 0]
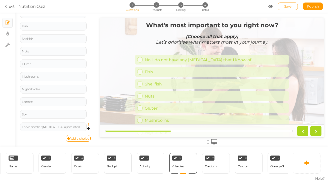
click at [89, 124] on icon at bounding box center [89, 124] width 3 height 3
click at [81, 135] on link "Delete" at bounding box center [71, 136] width 40 height 5
click at [89, 125] on icon at bounding box center [89, 124] width 3 height 3
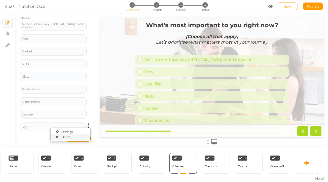
click at [82, 136] on link "Delete" at bounding box center [71, 136] width 40 height 5
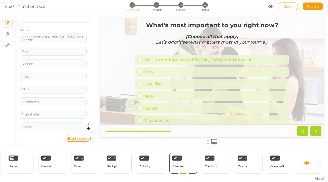
click at [89, 125] on icon at bounding box center [89, 124] width 3 height 3
click at [83, 136] on link "Delete" at bounding box center [71, 136] width 40 height 5
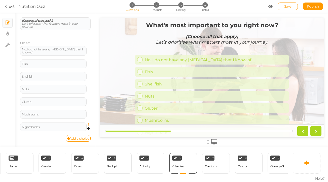
click at [88, 124] on icon at bounding box center [89, 124] width 3 height 3
click at [82, 136] on link "Delete" at bounding box center [71, 136] width 40 height 5
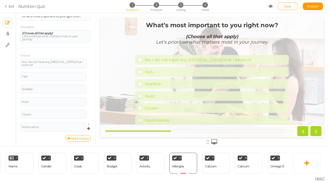
click at [89, 124] on icon at bounding box center [89, 124] width 3 height 3
click at [83, 137] on link "Delete" at bounding box center [71, 136] width 40 height 5
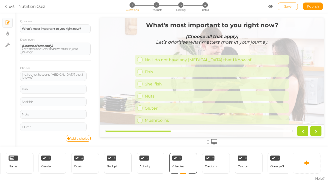
scroll to position [37, 0]
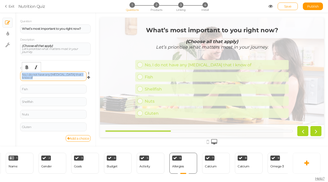
drag, startPoint x: 35, startPoint y: 78, endPoint x: 21, endPoint y: 74, distance: 14.1
click at [21, 74] on div "No, I do not have any food allergies that I know of" at bounding box center [53, 76] width 66 height 10
paste div
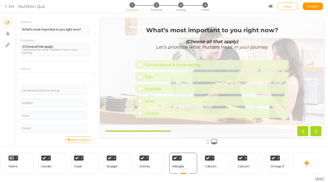
scroll to position [36, 0]
click at [32, 88] on div "Fish" at bounding box center [53, 89] width 63 height 3
drag, startPoint x: 36, startPoint y: 90, endPoint x: 20, endPoint y: 90, distance: 16.4
click at [20, 90] on div "Fish" at bounding box center [53, 89] width 66 height 9
paste div
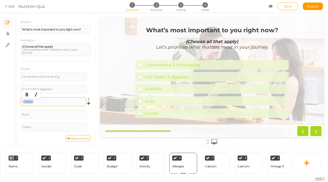
drag, startPoint x: 34, startPoint y: 101, endPoint x: 23, endPoint y: 101, distance: 10.8
click at [23, 101] on div "Shellfish" at bounding box center [53, 101] width 63 height 3
paste div
drag, startPoint x: 55, startPoint y: 101, endPoint x: 12, endPoint y: 101, distance: 43.8
click at [12, 101] on div "× Slides × Display settings × Settings General Settings Display Info View Text …" at bounding box center [164, 80] width 328 height 134
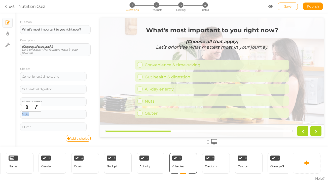
drag, startPoint x: 49, startPoint y: 115, endPoint x: 19, endPoint y: 114, distance: 30.2
click at [19, 114] on div "General Settings Display Info View Text Images Slider Dropdown Question What’s …" at bounding box center [55, 81] width 81 height 130
paste div
drag, startPoint x: 40, startPoint y: 127, endPoint x: 15, endPoint y: 127, distance: 24.7
click at [15, 127] on div "General Settings Display Info View Text Images Slider Dropdown Question What’s …" at bounding box center [55, 81] width 81 height 130
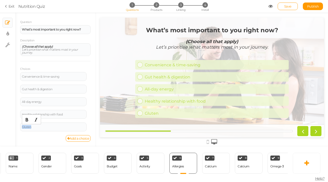
paste div
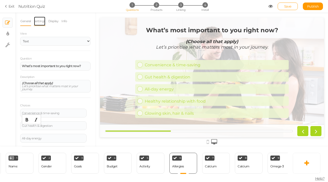
click at [38, 21] on link "Settings" at bounding box center [40, 21] width 12 height 10
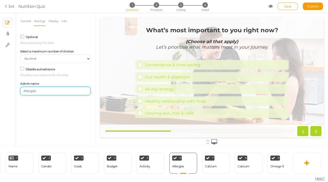
drag, startPoint x: 43, startPoint y: 92, endPoint x: 6, endPoint y: 92, distance: 37.0
click at [6, 92] on div "× Slides × Display settings × Settings General Settings Display Info View Text …" at bounding box center [164, 80] width 328 height 134
type input "p"
type input "Priority"
click at [220, 171] on div "7 Calcium × Define the conditions to show this slide. Clone Change type Delete" at bounding box center [216, 162] width 28 height 21
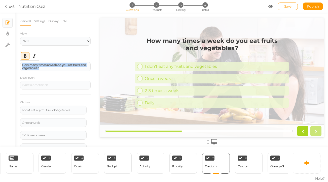
drag, startPoint x: 42, startPoint y: 67, endPoint x: 13, endPoint y: 62, distance: 29.4
click at [13, 62] on div "× Slides × Display settings × Settings General Settings Display Info View Text …" at bounding box center [164, 80] width 328 height 134
paste div
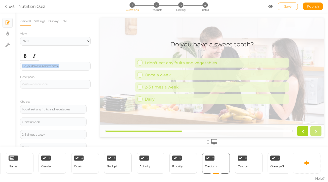
drag, startPoint x: 53, startPoint y: 66, endPoint x: 15, endPoint y: 66, distance: 37.7
click at [15, 66] on div "General Settings Display Info View Text Images Slider Dropdown Question Do you …" at bounding box center [55, 81] width 81 height 130
click at [23, 56] on icon "Bold" at bounding box center [25, 56] width 4 height 4
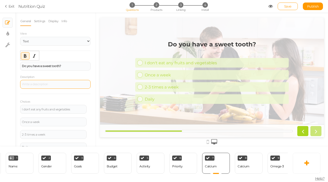
click at [60, 85] on div at bounding box center [55, 84] width 67 height 3
paste div
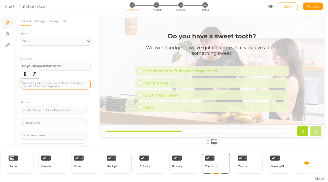
click at [47, 84] on div "We won’t judge — we’ve got clean treats if you love a little something sweet." at bounding box center [55, 85] width 67 height 6
drag, startPoint x: 63, startPoint y: 86, endPoint x: 13, endPoint y: 78, distance: 50.7
click at [13, 78] on div "× Slides × Display settings × Settings General Settings Display Info View Text …" at bounding box center [164, 80] width 328 height 134
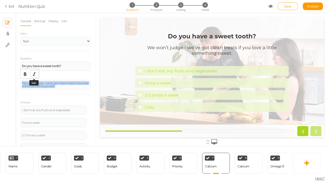
click at [34, 73] on icon "Italic" at bounding box center [34, 74] width 4 height 4
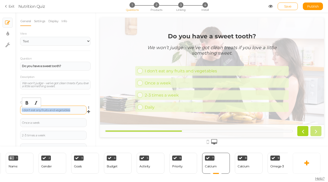
drag, startPoint x: 74, startPoint y: 109, endPoint x: 20, endPoint y: 108, distance: 53.3
click at [20, 108] on div "I don't eat any fruits and vegetables" at bounding box center [53, 109] width 66 height 9
paste div
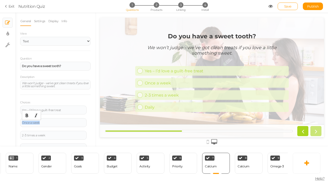
drag, startPoint x: 44, startPoint y: 123, endPoint x: 15, endPoint y: 123, distance: 28.2
click at [15, 123] on div "General Settings Display Info View Text Images Slider Dropdown Question Do you …" at bounding box center [55, 81] width 81 height 130
paste div
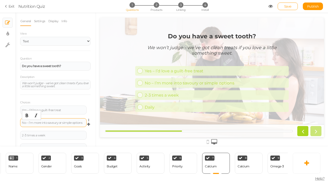
scroll to position [21, 0]
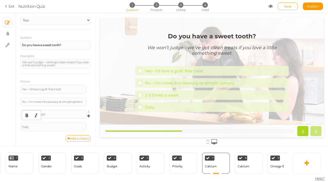
click at [89, 112] on icon at bounding box center [89, 111] width 3 height 3
click at [85, 123] on link "Delete" at bounding box center [71, 124] width 40 height 5
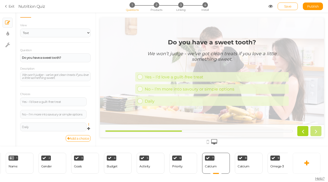
click at [89, 123] on icon at bounding box center [89, 124] width 3 height 3
click at [84, 135] on link "Delete" at bounding box center [71, 136] width 40 height 5
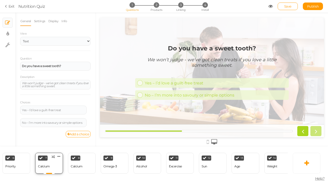
scroll to position [0, 209]
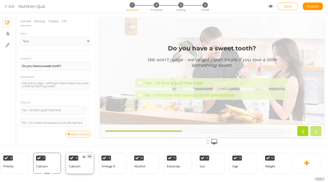
click at [91, 156] on icon at bounding box center [89, 156] width 3 height 4
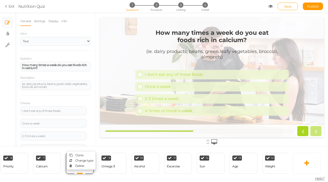
scroll to position [0, 0]
click at [88, 165] on link "Delete" at bounding box center [81, 165] width 29 height 5
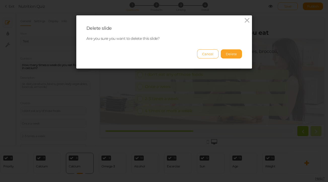
click at [232, 57] on button "Delete" at bounding box center [231, 53] width 21 height 9
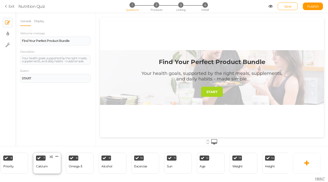
click at [53, 169] on div "7 Calcium × Define the conditions to show this slide. Clone Change type Delete" at bounding box center [47, 162] width 28 height 21
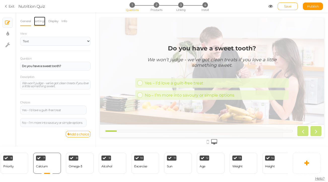
click at [43, 22] on link "Settings" at bounding box center [40, 21] width 12 height 10
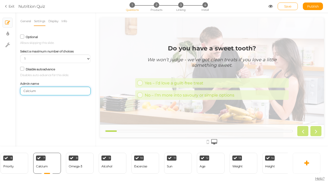
drag, startPoint x: 43, startPoint y: 91, endPoint x: 9, endPoint y: 91, distance: 34.0
click at [9, 91] on div "× Slides × Display settings × Settings General Settings Display Info View Text …" at bounding box center [164, 80] width 328 height 134
type input "Sweet Tooth"
click at [89, 156] on icon at bounding box center [89, 156] width 3 height 4
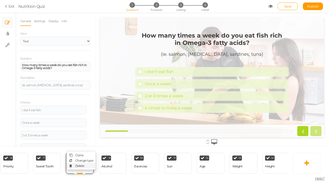
click at [87, 165] on link "Delete" at bounding box center [81, 165] width 29 height 5
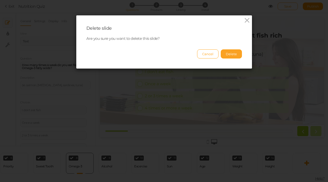
click at [239, 54] on button "Delete" at bounding box center [231, 53] width 21 height 9
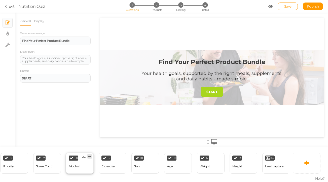
click at [91, 157] on link at bounding box center [89, 156] width 5 height 4
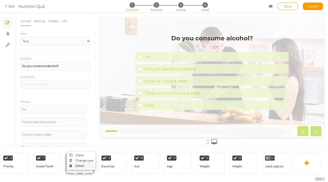
click at [88, 165] on link "Delete" at bounding box center [81, 165] width 29 height 5
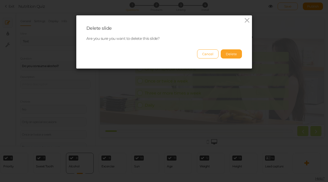
click at [234, 51] on button "Delete" at bounding box center [231, 53] width 21 height 9
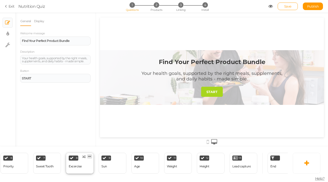
click at [89, 156] on icon at bounding box center [89, 156] width 3 height 4
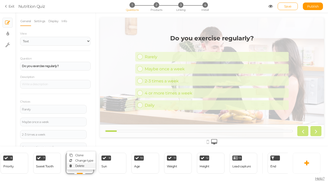
click at [85, 164] on link "Delete" at bounding box center [81, 165] width 29 height 5
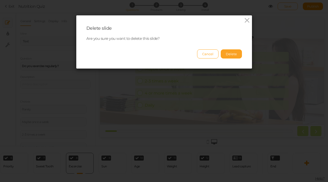
click at [236, 54] on button "Delete" at bounding box center [231, 53] width 21 height 9
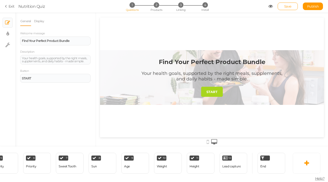
scroll to position [0, 186]
click at [79, 157] on icon at bounding box center [79, 156] width 3 height 4
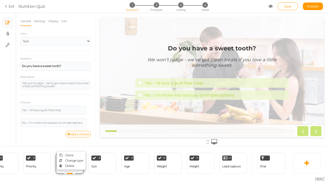
scroll to position [0, 0]
click at [77, 164] on link "Delete" at bounding box center [71, 165] width 29 height 5
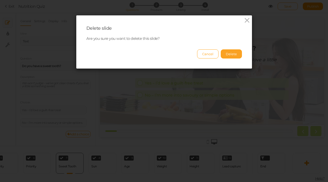
click at [237, 56] on button "Delete" at bounding box center [231, 53] width 21 height 9
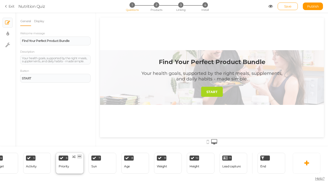
click at [80, 157] on icon at bounding box center [79, 156] width 3 height 4
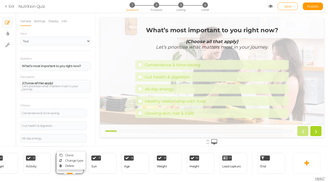
scroll to position [0, 0]
click at [78, 165] on link "Delete" at bounding box center [71, 165] width 29 height 5
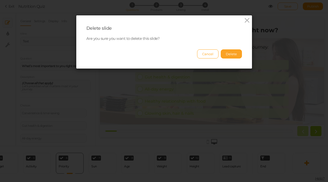
click at [230, 56] on button "Delete" at bounding box center [231, 53] width 21 height 9
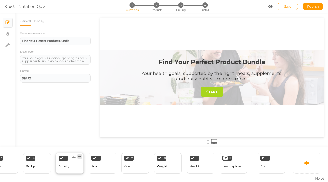
click at [79, 156] on icon at bounding box center [79, 156] width 3 height 4
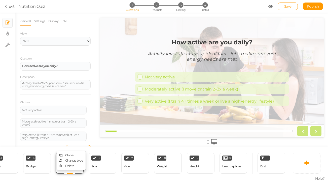
scroll to position [0, 0]
click at [78, 166] on link "Delete" at bounding box center [71, 165] width 29 height 5
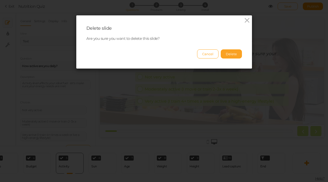
click at [227, 57] on button "Delete" at bounding box center [231, 53] width 21 height 9
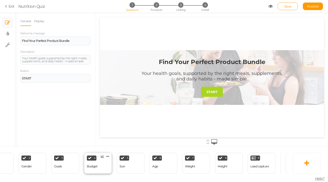
scroll to position [0, 88]
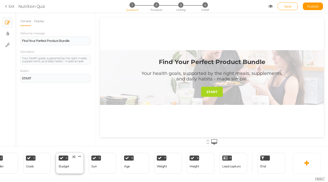
click at [71, 167] on div "4 Budget × Define the conditions to show this slide. Clone Change type Delete" at bounding box center [70, 162] width 28 height 21
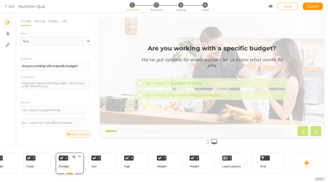
scroll to position [0, 0]
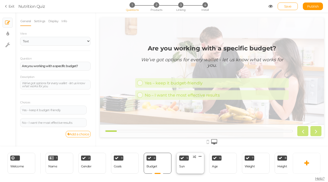
click at [183, 167] on div "Sun" at bounding box center [182, 166] width 6 height 4
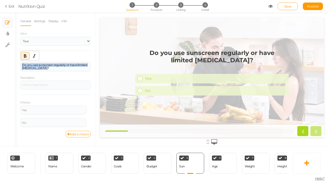
drag, startPoint x: 52, startPoint y: 68, endPoint x: 17, endPoint y: 64, distance: 35.0
click at [17, 64] on div "General Settings Display Info View Text Images Slider Dropdown Question Do you …" at bounding box center [55, 81] width 81 height 130
paste div
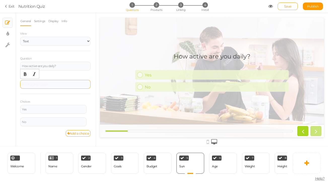
click at [36, 86] on div at bounding box center [55, 84] width 70 height 9
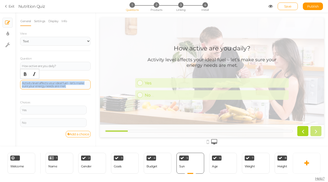
drag, startPoint x: 69, startPoint y: 87, endPoint x: 21, endPoint y: 83, distance: 48.2
click at [21, 83] on div "Activity level affects your ideal fuel – let’s make sure your energy needs are …" at bounding box center [55, 85] width 70 height 10
click at [35, 73] on icon "Italic" at bounding box center [34, 74] width 4 height 4
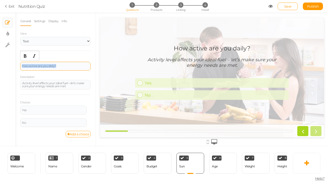
drag, startPoint x: 62, startPoint y: 63, endPoint x: 64, endPoint y: 69, distance: 5.8
click at [64, 69] on div "How active are you daily?" at bounding box center [55, 66] width 70 height 9
click at [26, 56] on icon "Bold" at bounding box center [25, 56] width 4 height 4
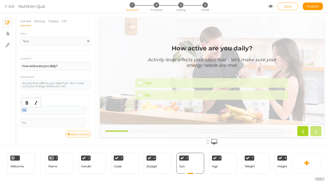
drag, startPoint x: 41, startPoint y: 110, endPoint x: 3, endPoint y: 109, distance: 37.2
click at [3, 110] on div "× Slides × Display settings × Settings General Settings Display Info View Text …" at bounding box center [164, 80] width 328 height 134
paste div
drag, startPoint x: 48, startPoint y: 121, endPoint x: 16, endPoint y: 121, distance: 32.2
click at [16, 121] on div "General Settings Display Info View Text Images Slider Dropdown Question How act…" at bounding box center [55, 81] width 81 height 130
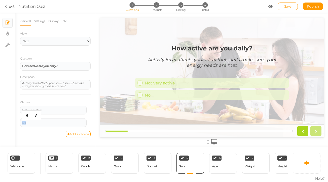
paste div
click at [80, 135] on link "Add a choice" at bounding box center [78, 134] width 25 height 7
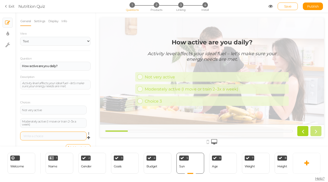
click at [45, 135] on div at bounding box center [53, 135] width 63 height 3
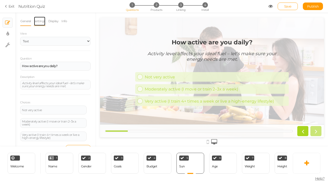
click at [42, 22] on link "Settings" at bounding box center [40, 21] width 12 height 10
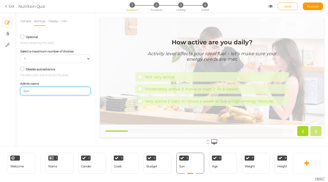
drag, startPoint x: 38, startPoint y: 92, endPoint x: 10, endPoint y: 92, distance: 27.9
click at [10, 92] on div "× Slides × Display settings × Settings General Settings Display Info View Text …" at bounding box center [164, 80] width 328 height 134
type input "Activity"
click at [215, 168] on div "Age" at bounding box center [215, 166] width 6 height 9
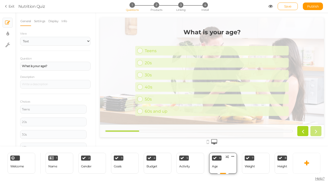
scroll to position [0, 0]
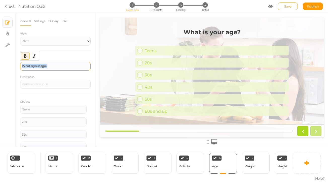
drag, startPoint x: 51, startPoint y: 67, endPoint x: 22, endPoint y: 67, distance: 28.9
click at [22, 67] on div "What is your age?" at bounding box center [55, 66] width 70 height 9
paste div
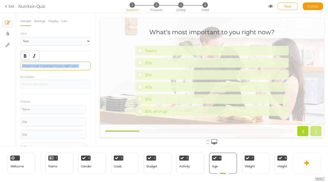
drag, startPoint x: 80, startPoint y: 66, endPoint x: 21, endPoint y: 59, distance: 58.7
click at [21, 60] on body "× Close A wider screen is needed to use the Pickzen builder Exit Nutrition Quiz…" at bounding box center [164, 91] width 328 height 182
click at [21, 59] on button "Bold" at bounding box center [25, 55] width 8 height 7
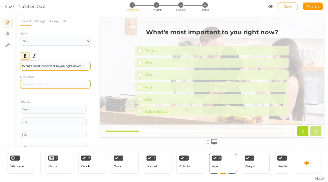
click at [78, 84] on div at bounding box center [55, 84] width 67 height 3
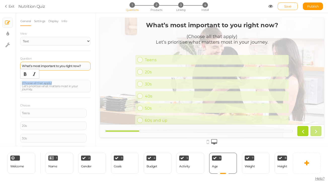
drag, startPoint x: 57, startPoint y: 83, endPoint x: 18, endPoint y: 83, distance: 38.2
click at [18, 83] on div "General Settings Display Info View Text Images Slider Dropdown Question What’s …" at bounding box center [55, 81] width 81 height 130
click at [23, 75] on icon "Bold" at bounding box center [25, 74] width 4 height 4
click at [34, 74] on icon "Italic" at bounding box center [34, 74] width 4 height 4
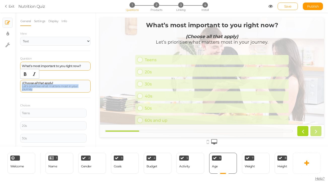
drag, startPoint x: 34, startPoint y: 90, endPoint x: 21, endPoint y: 86, distance: 13.6
click at [21, 86] on div "(Choose all that apply) Let’s prioritise what matters most in your journey." at bounding box center [55, 86] width 70 height 13
click at [32, 77] on button "Italic" at bounding box center [34, 73] width 8 height 7
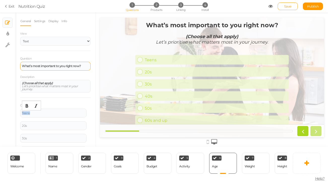
drag, startPoint x: 48, startPoint y: 113, endPoint x: 17, endPoint y: 113, distance: 31.0
click at [17, 113] on div "General Settings Display Info View Text Images Slider Dropdown Question What’s …" at bounding box center [55, 81] width 81 height 130
paste div
drag, startPoint x: 37, startPoint y: 126, endPoint x: 16, endPoint y: 126, distance: 21.1
click at [16, 126] on div "General Settings Display Info View Text Images Slider Dropdown Question What’s …" at bounding box center [55, 81] width 81 height 130
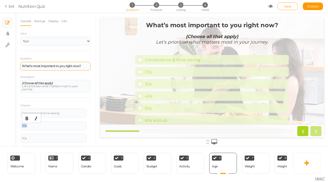
paste div
drag, startPoint x: 41, startPoint y: 138, endPoint x: 12, endPoint y: 138, distance: 29.4
click at [12, 138] on div "× Slides × Display settings × Settings General Settings Display Info View Text …" at bounding box center [164, 80] width 328 height 134
paste div
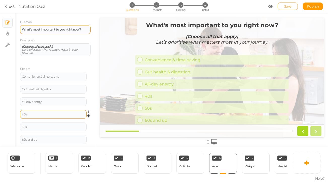
scroll to position [49, 0]
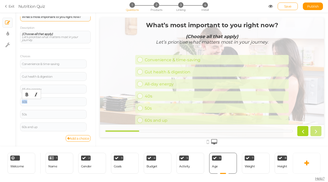
drag, startPoint x: 36, startPoint y: 102, endPoint x: 10, endPoint y: 102, distance: 25.9
click at [10, 102] on div "× Slides × Display settings × Settings General Settings Display Info View Text …" at bounding box center [164, 80] width 328 height 134
paste div
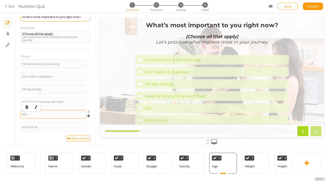
click at [42, 114] on div "50s" at bounding box center [53, 114] width 63 height 3
drag, startPoint x: 26, startPoint y: 114, endPoint x: 18, endPoint y: 114, distance: 8.3
click at [18, 114] on div "General Settings Display Info View Text Images Slider Dropdown Question What’s …" at bounding box center [55, 81] width 81 height 130
paste div
click at [89, 126] on link at bounding box center [90, 124] width 4 height 4
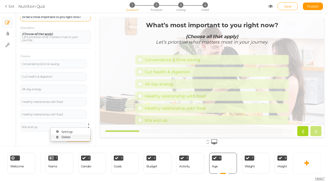
click at [85, 135] on link "Delete" at bounding box center [71, 136] width 40 height 5
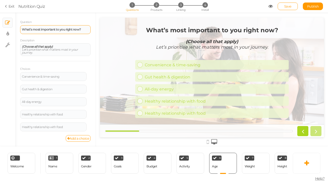
scroll to position [0, 0]
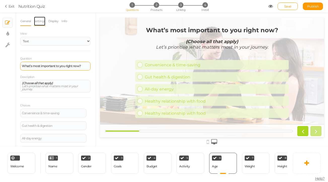
click at [42, 20] on link "Settings" at bounding box center [40, 21] width 12 height 10
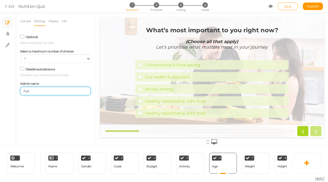
drag, startPoint x: 39, startPoint y: 90, endPoint x: 5, endPoint y: 90, distance: 34.2
click at [5, 90] on div "× Slides × Display settings × Settings General Settings Display Info View Text …" at bounding box center [164, 80] width 328 height 134
type input "Priority"
click at [26, 21] on link "General" at bounding box center [25, 21] width 11 height 10
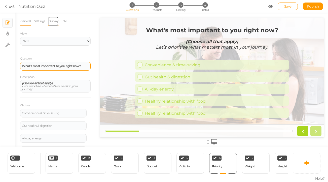
click at [53, 20] on link "Display" at bounding box center [53, 21] width 11 height 10
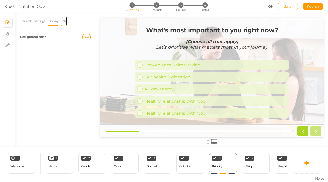
click at [67, 20] on link "Info" at bounding box center [64, 21] width 6 height 10
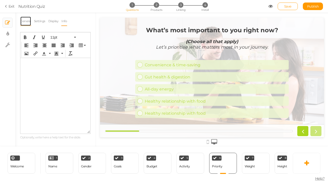
click at [25, 23] on link "General" at bounding box center [25, 21] width 11 height 10
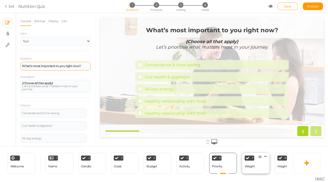
click at [246, 167] on div "Weight" at bounding box center [250, 166] width 10 height 4
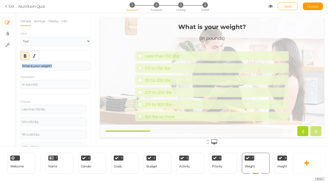
drag, startPoint x: 56, startPoint y: 66, endPoint x: 17, endPoint y: 66, distance: 39.5
click at [17, 66] on div "General Settings Display Info View Text Images Slider Dropdown Question What is…" at bounding box center [55, 81] width 81 height 130
paste div
drag, startPoint x: 62, startPoint y: 66, endPoint x: 14, endPoint y: 66, distance: 48.3
click at [14, 66] on div "× Slides × Display settings × Settings General Settings Display Info View Text …" at bounding box center [164, 80] width 328 height 134
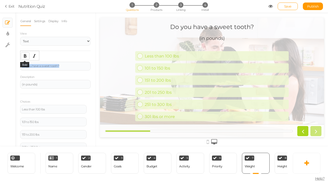
click at [24, 56] on icon "Bold" at bounding box center [25, 56] width 4 height 4
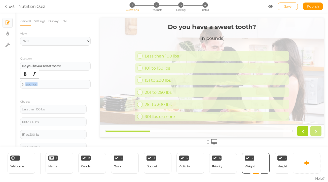
drag, startPoint x: 45, startPoint y: 84, endPoint x: 14, endPoint y: 84, distance: 30.7
click at [14, 84] on div "× Slides × Display settings × Settings General Settings Display Info View Text …" at bounding box center [164, 80] width 328 height 134
paste div
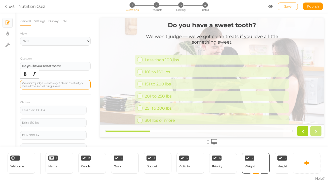
click at [47, 83] on div "We won’t judge — we’ve got clean treats if you love a little something sweet." at bounding box center [55, 85] width 67 height 6
drag, startPoint x: 73, startPoint y: 87, endPoint x: 19, endPoint y: 82, distance: 54.1
click at [19, 82] on div "General Settings Display Info View Text Images Slider Dropdown Question Do you …" at bounding box center [55, 81] width 81 height 130
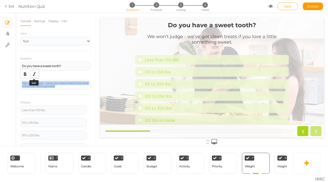
click at [34, 73] on icon "Italic" at bounding box center [34, 74] width 4 height 4
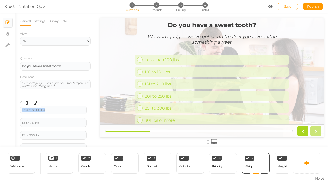
drag, startPoint x: 47, startPoint y: 109, endPoint x: 17, endPoint y: 109, distance: 30.7
click at [17, 109] on div "General Settings Display Info View Text Images Slider Dropdown Question Do you …" at bounding box center [55, 81] width 81 height 130
paste div
drag, startPoint x: 54, startPoint y: 122, endPoint x: 17, endPoint y: 122, distance: 37.2
click at [17, 122] on div "General Settings Display Info View Text Images Slider Dropdown Question Do you …" at bounding box center [55, 81] width 81 height 130
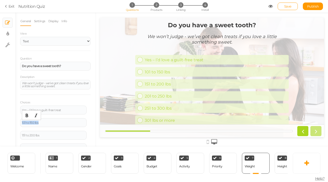
paste div
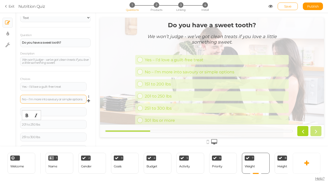
scroll to position [28, 0]
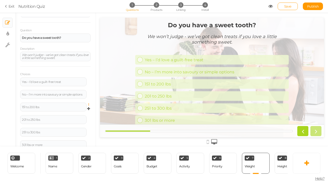
click at [89, 104] on icon at bounding box center [89, 104] width 3 height 3
click at [86, 117] on link "Delete" at bounding box center [71, 116] width 40 height 5
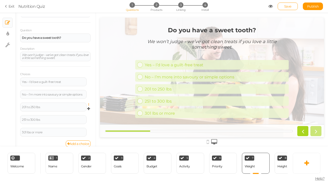
click at [89, 105] on icon at bounding box center [89, 104] width 3 height 3
click at [88, 114] on link "Delete" at bounding box center [71, 116] width 40 height 5
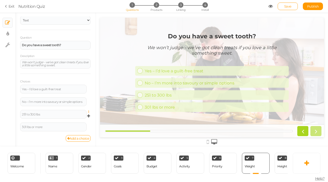
click at [88, 112] on icon at bounding box center [89, 111] width 3 height 3
click at [86, 125] on link "Delete" at bounding box center [71, 124] width 40 height 5
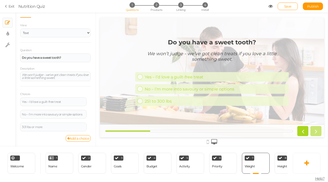
scroll to position [8, 0]
click at [88, 124] on icon at bounding box center [89, 124] width 3 height 3
click at [86, 135] on link "Delete" at bounding box center [71, 136] width 40 height 5
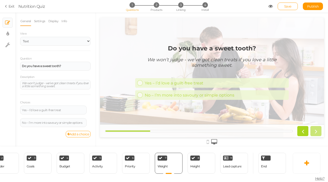
scroll to position [0, 88]
click at [38, 20] on link "Settings" at bounding box center [40, 21] width 12 height 10
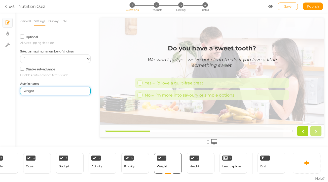
drag, startPoint x: 39, startPoint y: 93, endPoint x: 8, endPoint y: 92, distance: 31.0
click at [8, 92] on div "× Slides × Display settings × Settings General Settings Display Info View Text …" at bounding box center [164, 80] width 328 height 134
type input "Sweet Tooth"
click at [200, 165] on div "8 Height × Define the conditions to show this slide. Clone Change type Delete" at bounding box center [201, 162] width 28 height 21
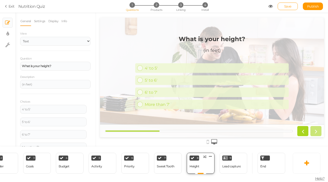
scroll to position [0, 0]
click at [209, 156] on icon at bounding box center [210, 156] width 3 height 4
click at [206, 164] on link "Delete" at bounding box center [202, 165] width 29 height 5
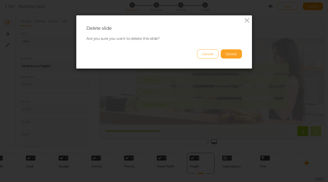
click at [234, 55] on button "Delete" at bounding box center [231, 53] width 21 height 9
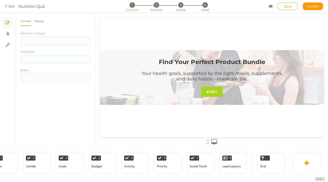
scroll to position [0, 55]
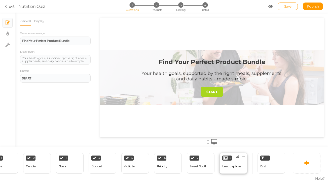
click at [233, 169] on div "Lead capture" at bounding box center [231, 166] width 18 height 9
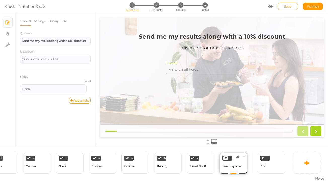
scroll to position [0, 0]
drag, startPoint x: 22, startPoint y: 41, endPoint x: 92, endPoint y: 41, distance: 69.7
click at [92, 41] on div "General Settings Display Info Question Send me my results along with a 10% disc…" at bounding box center [55, 81] width 81 height 130
copy strong "Send me my results along with a 10% discount"
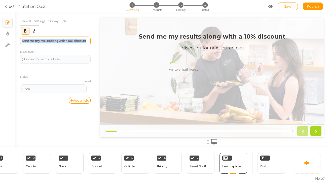
copy strong "Send me my results along with a 10% discount"
paste div
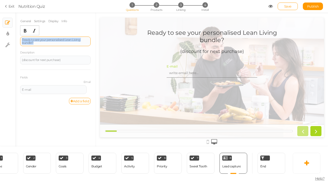
drag, startPoint x: 38, startPoint y: 45, endPoint x: 21, endPoint y: 40, distance: 18.0
click at [21, 40] on div "Ready to see your personalised Lean Living bundle?" at bounding box center [55, 41] width 70 height 10
click at [27, 31] on icon "Bold" at bounding box center [25, 31] width 4 height 4
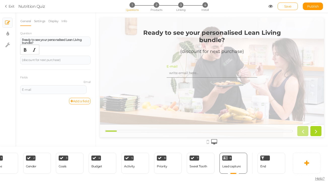
drag, startPoint x: 65, startPoint y: 58, endPoint x: 12, endPoint y: 59, distance: 53.9
click at [12, 59] on div "× Slides × Display settings × Settings General Settings Display Info Question R…" at bounding box center [164, 80] width 328 height 134
drag, startPoint x: 68, startPoint y: 57, endPoint x: 85, endPoint y: 64, distance: 18.9
click at [85, 64] on div "(discount for next purchase)" at bounding box center [55, 60] width 70 height 9
paste div
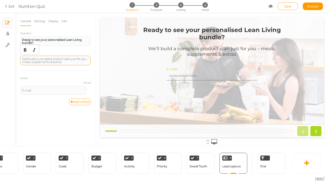
click at [36, 60] on div "We’ll build a complete product plan just for you – meals, supplements & extras." at bounding box center [55, 60] width 67 height 6
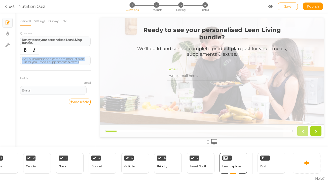
drag, startPoint x: 87, startPoint y: 63, endPoint x: 17, endPoint y: 57, distance: 69.4
click at [17, 57] on div "General Settings Display Info Question Ready to see your personalised Lean Livi…" at bounding box center [55, 81] width 81 height 130
click at [32, 50] on icon "Italic" at bounding box center [34, 50] width 4 height 4
click at [273, 170] on div "End" at bounding box center [271, 162] width 28 height 21
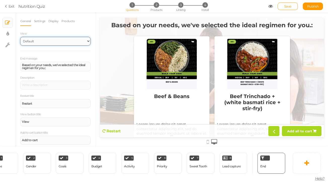
click at [62, 38] on select "Default Top" at bounding box center [55, 41] width 70 height 9
click at [20, 37] on select "Default Top" at bounding box center [55, 41] width 70 height 9
click at [41, 22] on link "Settings" at bounding box center [40, 21] width 12 height 10
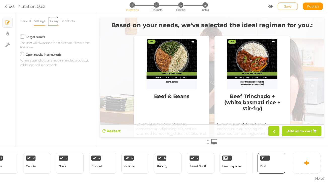
click at [54, 20] on link "Display" at bounding box center [53, 21] width 11 height 10
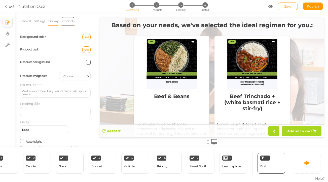
click at [69, 19] on link "Products" at bounding box center [68, 21] width 14 height 10
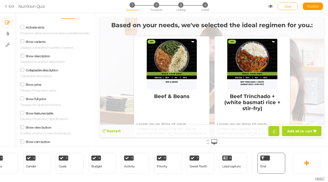
scroll to position [8, 0]
click at [21, 69] on icon at bounding box center [22, 69] width 3 height 0
click at [0, 0] on input "Collapsable description" at bounding box center [0, 0] width 0 height 0
click at [21, 70] on icon at bounding box center [22, 69] width 7 height 3
click at [0, 0] on input "Collapsable description" at bounding box center [0, 0] width 0 height 0
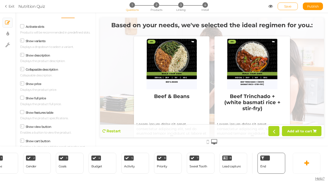
click at [21, 69] on icon at bounding box center [22, 69] width 3 height 0
click at [0, 0] on input "Collapsable description" at bounding box center [0, 0] width 0 height 0
click at [21, 70] on icon at bounding box center [22, 69] width 7 height 3
click at [0, 0] on input "Collapsable description" at bounding box center [0, 0] width 0 height 0
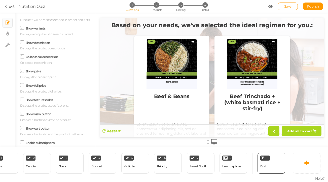
scroll to position [21, 0]
click at [19, 43] on div "General Settings Display Products View Default Top End message Based on your ne…" at bounding box center [55, 81] width 81 height 130
click at [21, 42] on icon at bounding box center [22, 42] width 3 height 0
click at [0, 0] on input "Show description" at bounding box center [0, 0] width 0 height 0
click at [21, 43] on icon at bounding box center [22, 42] width 7 height 3
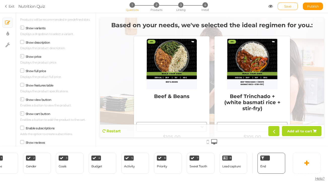
click at [0, 0] on input "Show description" at bounding box center [0, 0] width 0 height 0
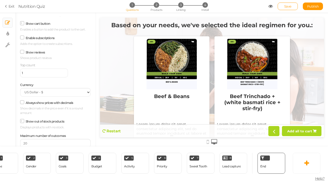
scroll to position [137, 0]
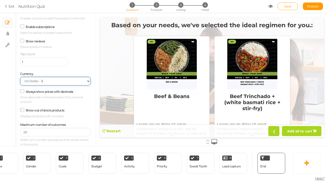
click at [46, 81] on select "US Dollar - $ Euro - € British Pound - £ Canadian Dollar - CAD Australian Dolla…" at bounding box center [55, 81] width 70 height 9
select select "custom"
click at [20, 77] on select "US Dollar - $ Euro - € British Pound - £ Canadian Dollar - CAD Australian Dolla…" at bounding box center [55, 81] width 70 height 9
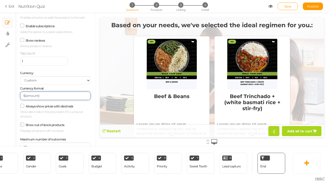
click at [24, 98] on input "${amount}" at bounding box center [55, 95] width 70 height 9
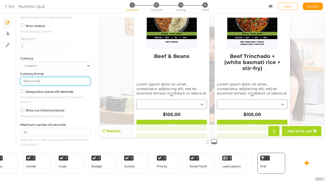
scroll to position [48, 0]
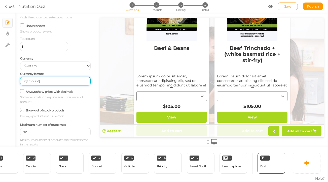
type input "R{amount}"
click at [88, 102] on small "Show decimals in the price even if it is a round amount." at bounding box center [55, 99] width 70 height 9
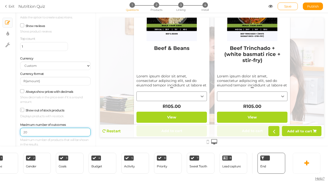
drag, startPoint x: 34, startPoint y: 132, endPoint x: 17, endPoint y: 132, distance: 16.9
click at [17, 132] on div "General Settings Display Products View Default Top End message Based on your ne…" at bounding box center [55, 81] width 81 height 130
type input "4"
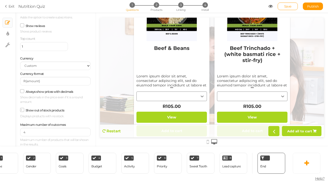
click at [95, 103] on div "General Settings Display Products View Default Top End message Based on your ne…" at bounding box center [55, 81] width 81 height 130
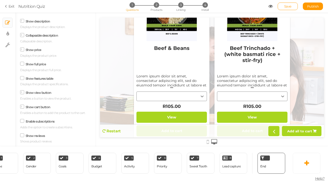
scroll to position [0, 0]
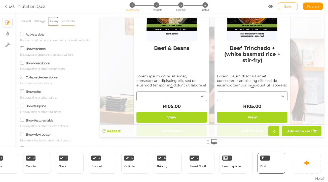
click at [53, 20] on link "Display" at bounding box center [53, 21] width 11 height 10
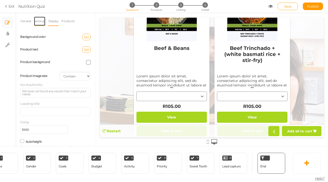
click at [37, 24] on link "Settings" at bounding box center [40, 21] width 12 height 10
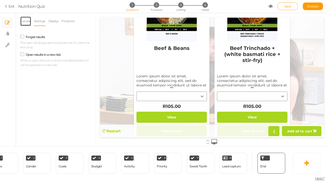
click at [25, 21] on link "General" at bounding box center [25, 21] width 11 height 10
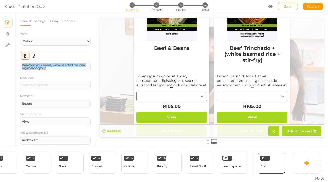
drag, startPoint x: 48, startPoint y: 69, endPoint x: 15, endPoint y: 64, distance: 33.4
click at [15, 64] on div "General Settings Display Products View Default Top End message Based on your ne…" at bounding box center [55, 81] width 81 height 130
paste div
drag, startPoint x: 86, startPoint y: 65, endPoint x: 9, endPoint y: 65, distance: 77.8
click at [9, 65] on div "× Slides × Display settings × Settings General Settings Display Products View D…" at bounding box center [164, 80] width 328 height 134
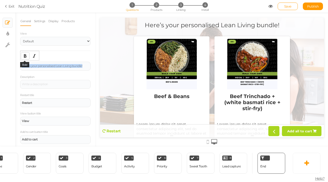
click at [27, 54] on icon "Bold" at bounding box center [25, 56] width 4 height 4
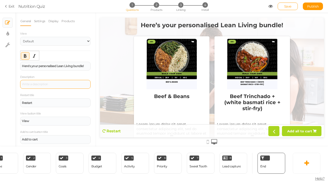
click at [48, 83] on div at bounding box center [55, 84] width 67 height 3
paste div
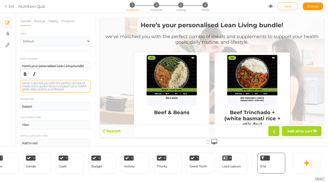
click at [25, 83] on div "we’ve matched you with the perfect combo of meals and supplements to support yo…" at bounding box center [55, 86] width 67 height 9
drag, startPoint x: 66, startPoint y: 89, endPoint x: 23, endPoint y: 82, distance: 44.4
click at [23, 82] on div "We’ve matched you with the perfect combo of meals and supplements to support yo…" at bounding box center [55, 86] width 67 height 9
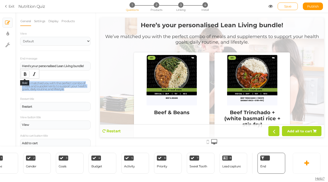
click at [24, 74] on icon "Bold" at bounding box center [25, 74] width 4 height 4
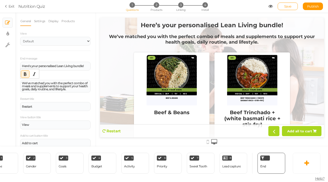
click at [26, 74] on icon "Bold" at bounding box center [25, 74] width 4 height 4
click at [32, 74] on button "Italic" at bounding box center [34, 73] width 8 height 7
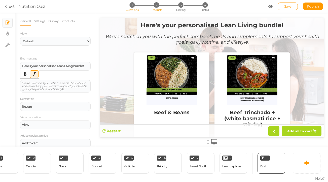
click at [159, 7] on li "2 Products" at bounding box center [156, 4] width 23 height 5
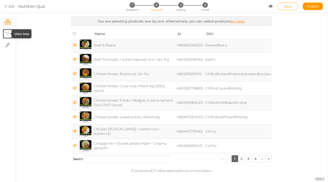
click at [7, 34] on icon at bounding box center [7, 34] width 5 height 4
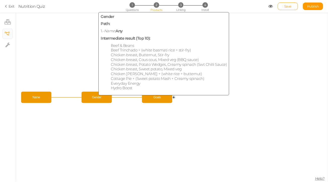
click at [93, 95] on span "Gender" at bounding box center [97, 97] width 28 height 9
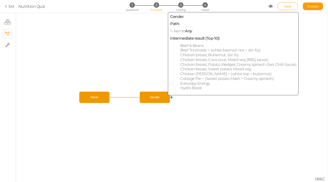
click at [162, 99] on span "Gender" at bounding box center [155, 97] width 28 height 9
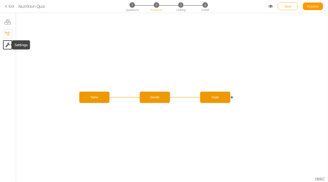
click at [9, 45] on icon at bounding box center [7, 44] width 5 height 5
select select "en"
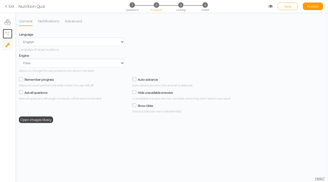
click at [7, 35] on tip-cont at bounding box center [8, 34] width 4 height 6
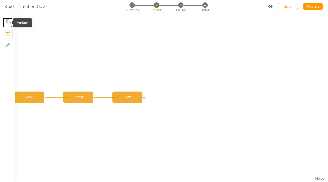
click at [6, 24] on icon at bounding box center [8, 21] width 6 height 5
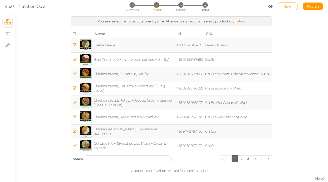
click at [237, 21] on link "by rules" at bounding box center [237, 21] width 14 height 4
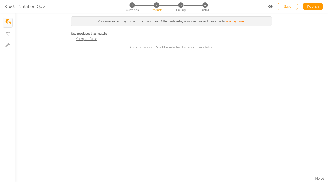
click at [90, 40] on span "Simple Rule" at bounding box center [86, 38] width 21 height 5
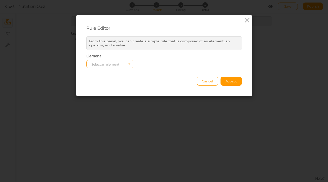
click at [106, 63] on span "Select an element" at bounding box center [105, 64] width 28 height 4
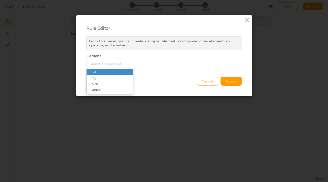
click at [208, 80] on span "Cancel" at bounding box center [207, 81] width 11 height 4
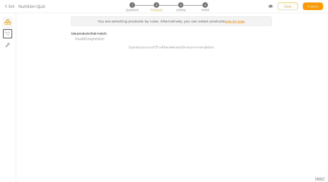
click at [7, 32] on icon at bounding box center [7, 34] width 5 height 4
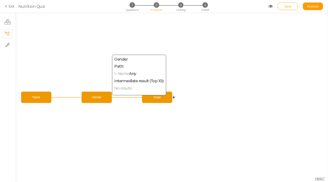
click at [99, 98] on span "Gender" at bounding box center [97, 97] width 28 height 9
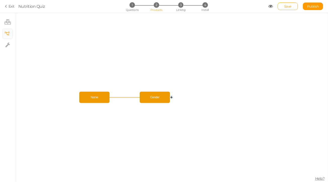
click at [172, 97] on circle at bounding box center [171, 97] width 3 height 3
click at [181, 97] on icon "Gender Name Goals" at bounding box center [171, 97] width 313 height 169
click at [180, 97] on icon at bounding box center [185, 97] width 30 height 0
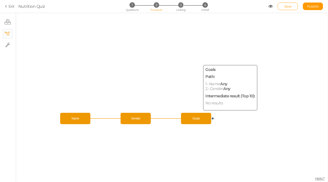
drag, startPoint x: 213, startPoint y: 97, endPoint x: 194, endPoint y: 119, distance: 29.2
click at [194, 119] on span "Goals" at bounding box center [196, 118] width 28 height 9
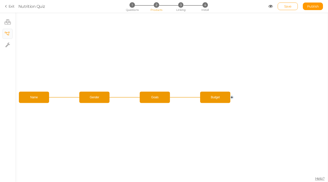
click at [232, 96] on circle at bounding box center [231, 97] width 3 height 3
click at [5, 22] on icon at bounding box center [8, 21] width 6 height 5
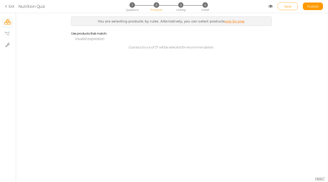
click at [228, 22] on link "one by one" at bounding box center [234, 21] width 19 height 4
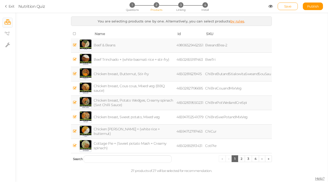
click at [75, 33] on icon at bounding box center [75, 34] width 4 height 4
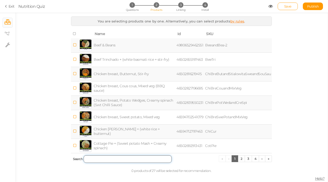
click at [96, 159] on input "search" at bounding box center [128, 159] width 88 height 8
paste input "Women’s Weight Loss Meal Pack (30-pack)"
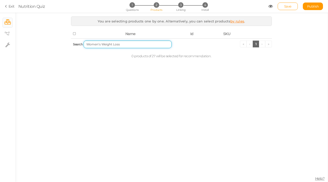
type input "Women’s Weight Loss"
drag, startPoint x: 146, startPoint y: 47, endPoint x: 82, endPoint y: 47, distance: 63.9
click at [82, 47] on th "Search Women’s Weight Loss « ‹ 1 › »" at bounding box center [171, 44] width 201 height 12
drag, startPoint x: 123, startPoint y: 44, endPoint x: 76, endPoint y: 44, distance: 46.8
click at [76, 44] on th "Search Women’s Weight Loss « ‹ 1 › »" at bounding box center [171, 44] width 201 height 12
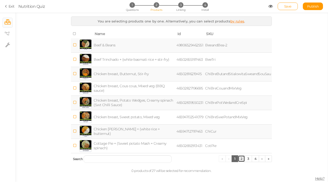
click at [241, 160] on link "2" at bounding box center [241, 158] width 7 height 7
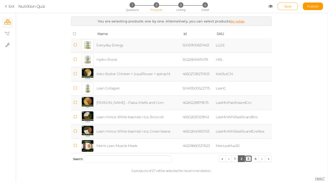
click at [247, 158] on link "3" at bounding box center [248, 158] width 7 height 7
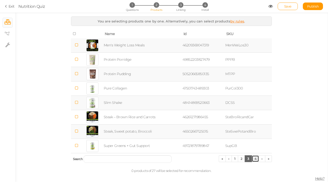
click at [255, 159] on link "4" at bounding box center [256, 158] width 8 height 7
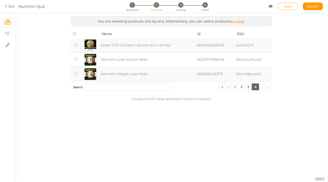
click at [76, 73] on icon at bounding box center [76, 74] width 4 height 4
click at [248, 89] on link "3" at bounding box center [248, 86] width 7 height 7
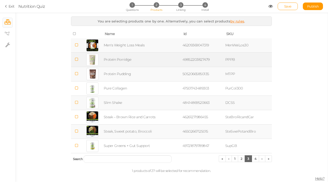
click at [75, 60] on icon at bounding box center [77, 59] width 4 height 4
click at [77, 102] on icon at bounding box center [77, 102] width 4 height 4
click at [77, 73] on icon at bounding box center [77, 74] width 4 height 4
click at [183, 5] on span "3" at bounding box center [180, 4] width 5 height 5
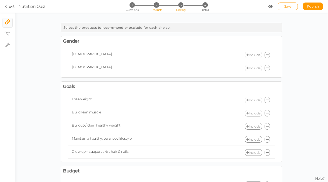
click at [156, 6] on span "2" at bounding box center [156, 4] width 5 height 5
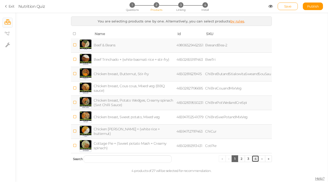
click at [258, 160] on link "4" at bounding box center [256, 158] width 8 height 7
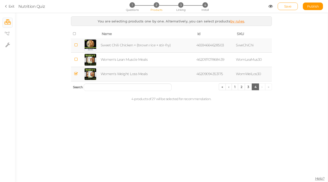
click at [249, 90] on th "Search « ‹ 1 2 3 4 › »" at bounding box center [171, 87] width 201 height 12
click at [249, 89] on link "3" at bounding box center [248, 86] width 7 height 7
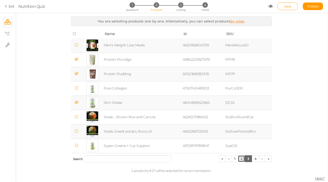
click at [242, 159] on link "2" at bounding box center [241, 158] width 7 height 7
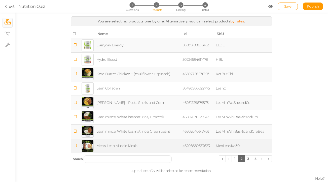
click at [74, 146] on icon at bounding box center [75, 145] width 4 height 4
click at [247, 158] on link "3" at bounding box center [248, 158] width 7 height 7
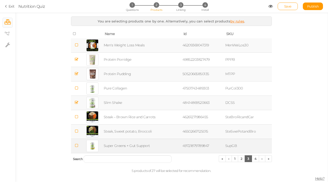
click at [77, 145] on icon at bounding box center [77, 145] width 4 height 4
click at [257, 158] on link "4" at bounding box center [256, 158] width 8 height 7
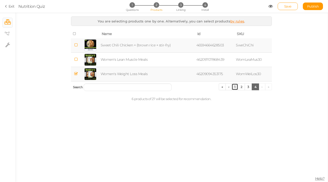
click at [235, 87] on link "1" at bounding box center [235, 86] width 7 height 7
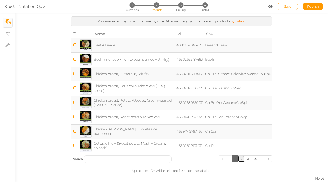
click at [242, 159] on link "2" at bounding box center [241, 158] width 7 height 7
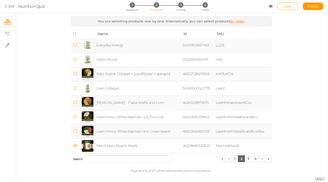
click at [76, 45] on icon at bounding box center [75, 45] width 4 height 4
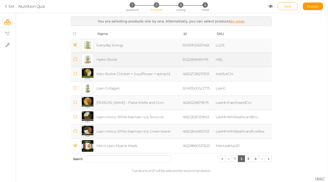
click at [76, 60] on icon at bounding box center [75, 59] width 4 height 4
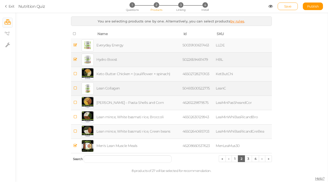
click at [75, 89] on icon at bounding box center [75, 88] width 4 height 4
click at [249, 159] on link "3" at bounding box center [248, 158] width 7 height 7
